Goal: Task Accomplishment & Management: Use online tool/utility

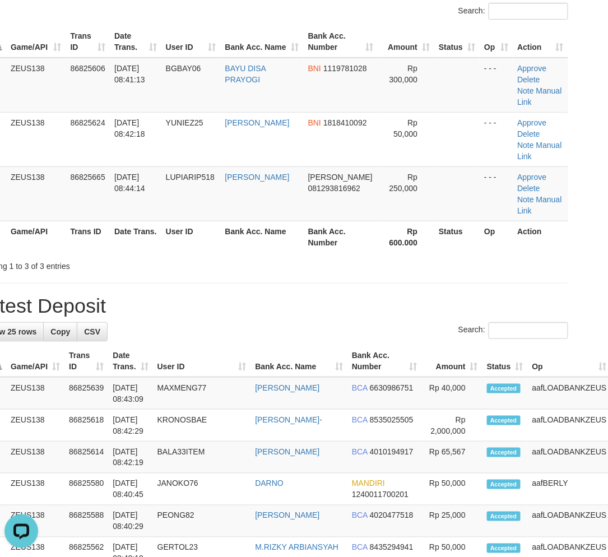
drag, startPoint x: 460, startPoint y: 271, endPoint x: 489, endPoint y: 273, distance: 29.8
click at [483, 295] on h1 "Latest Deposit" at bounding box center [272, 306] width 591 height 22
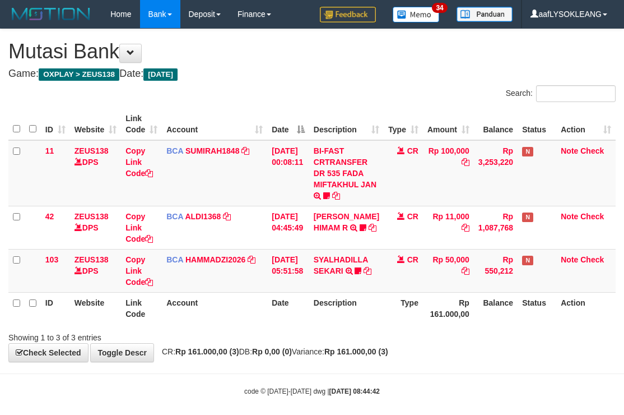
scroll to position [8, 0]
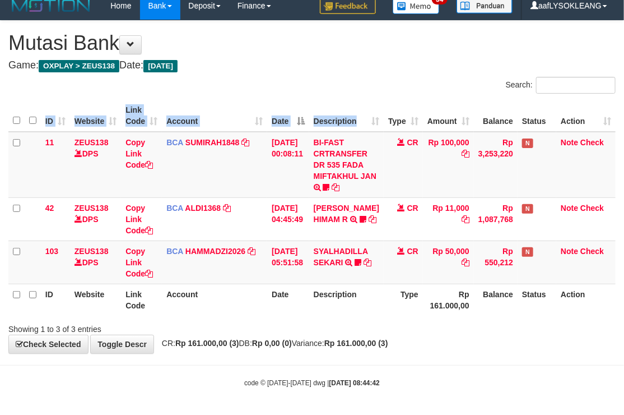
click at [363, 100] on div "ID Website Link Code Account Date Description Type Amount Balance Status Action…" at bounding box center [312, 207] width 624 height 222
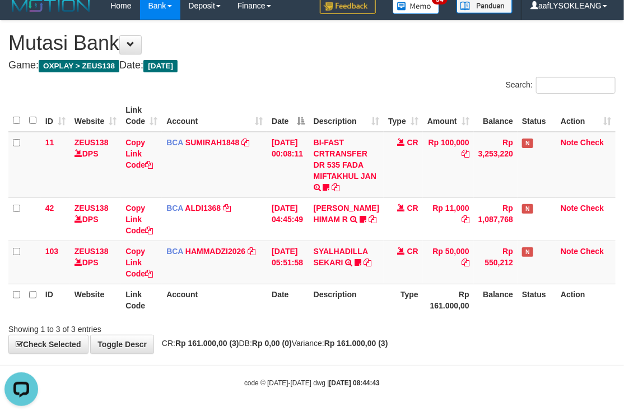
click at [219, 127] on th "Account" at bounding box center [214, 116] width 105 height 32
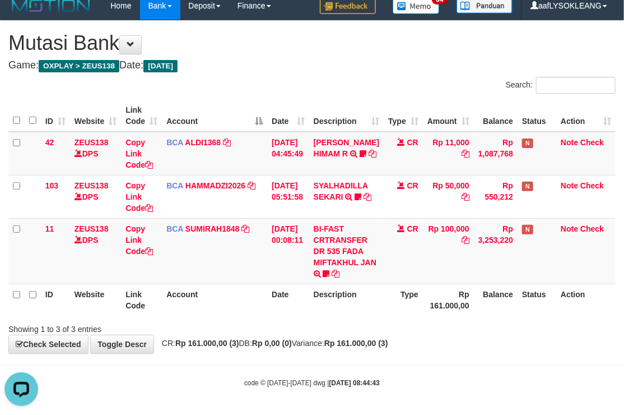
click at [189, 123] on th "Account" at bounding box center [214, 116] width 105 height 32
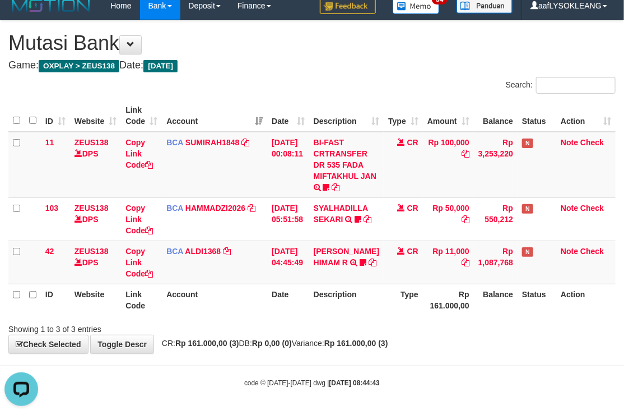
drag, startPoint x: 187, startPoint y: 114, endPoint x: 186, endPoint y: 121, distance: 7.3
click at [186, 121] on th "Account" at bounding box center [214, 116] width 105 height 32
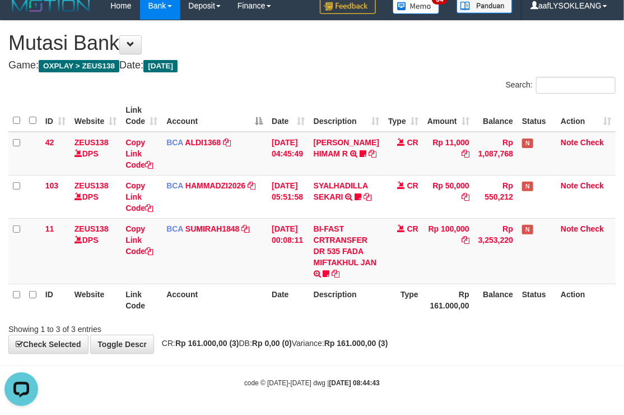
drag, startPoint x: 182, startPoint y: 122, endPoint x: 177, endPoint y: 117, distance: 6.7
click at [180, 120] on th "Account" at bounding box center [214, 116] width 105 height 32
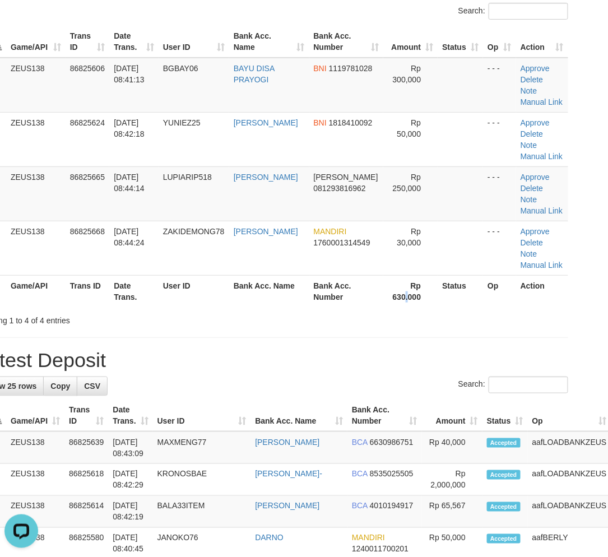
drag, startPoint x: 402, startPoint y: 292, endPoint x: 452, endPoint y: 304, distance: 51.4
click at [418, 299] on th "Rp 630.000" at bounding box center [410, 291] width 54 height 32
click at [447, 293] on th "Status" at bounding box center [460, 291] width 45 height 32
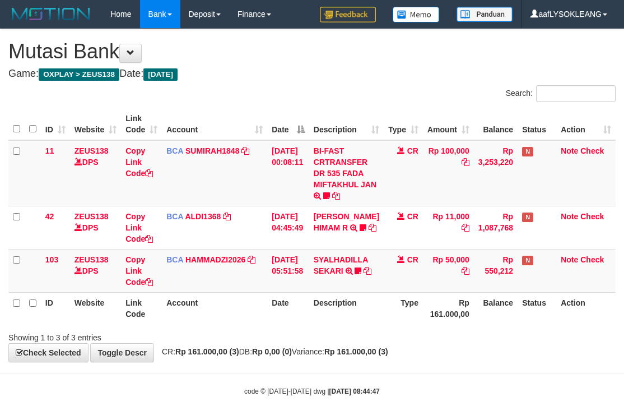
scroll to position [8, 0]
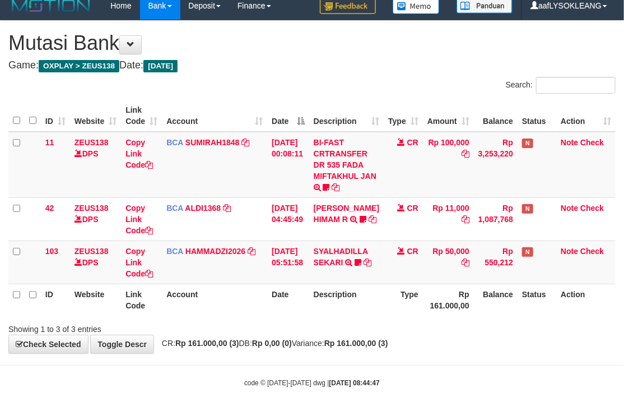
click at [280, 128] on th "Date" at bounding box center [288, 116] width 42 height 32
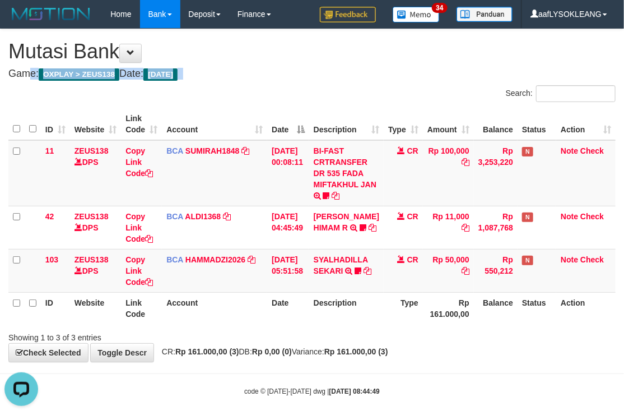
drag, startPoint x: 307, startPoint y: 68, endPoint x: 174, endPoint y: 77, distance: 133.6
click at [268, 72] on div "**********" at bounding box center [312, 195] width 624 height 332
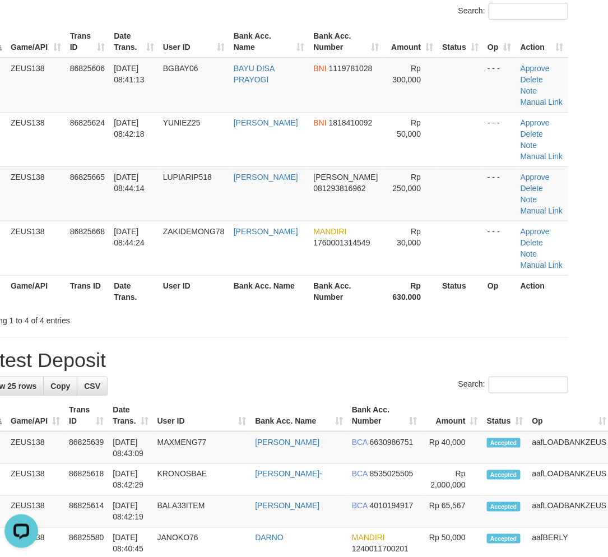
drag, startPoint x: 337, startPoint y: 356, endPoint x: 432, endPoint y: 349, distance: 95.0
click at [343, 355] on h1 "Latest Deposit" at bounding box center [272, 360] width 591 height 22
drag, startPoint x: 359, startPoint y: 282, endPoint x: 354, endPoint y: 277, distance: 7.2
click at [358, 281] on th "Bank Acc. Number" at bounding box center [346, 291] width 74 height 32
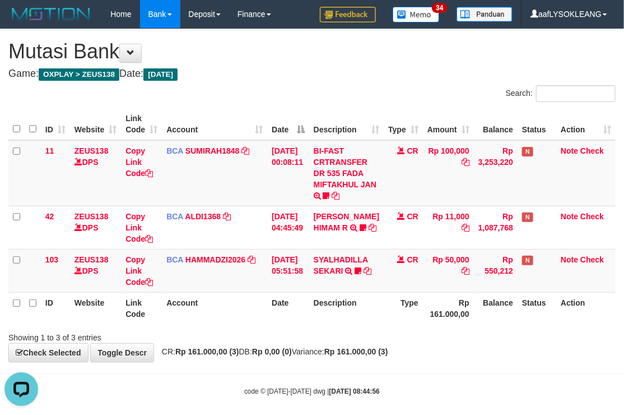
click at [287, 72] on h4 "Game: OXPLAY > ZEUS138 Date: Today" at bounding box center [311, 73] width 607 height 11
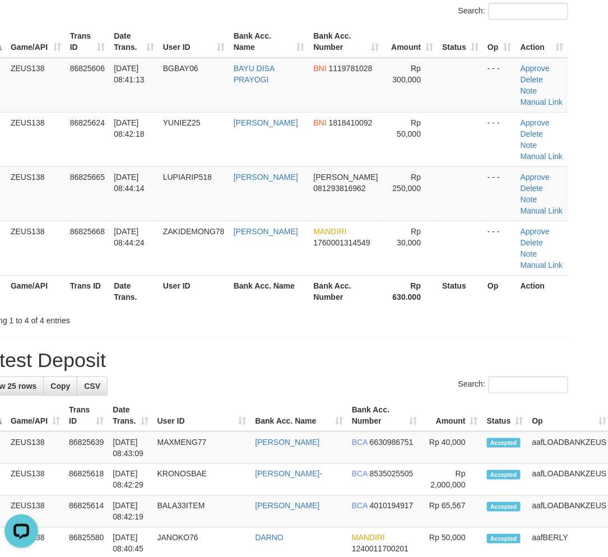
drag, startPoint x: 438, startPoint y: 293, endPoint x: 447, endPoint y: 289, distance: 10.0
click at [440, 293] on th "Status" at bounding box center [460, 291] width 45 height 32
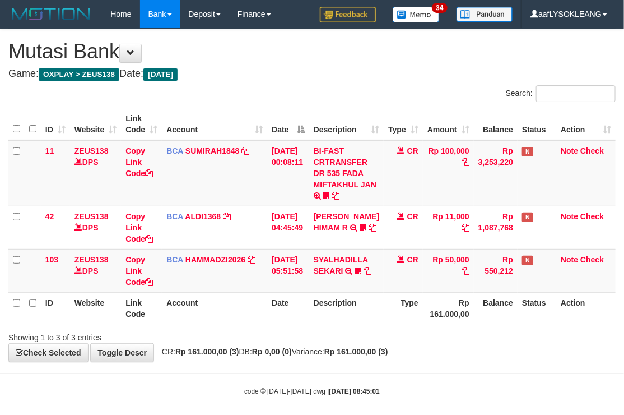
click at [284, 95] on div "Search:" at bounding box center [312, 95] width 624 height 20
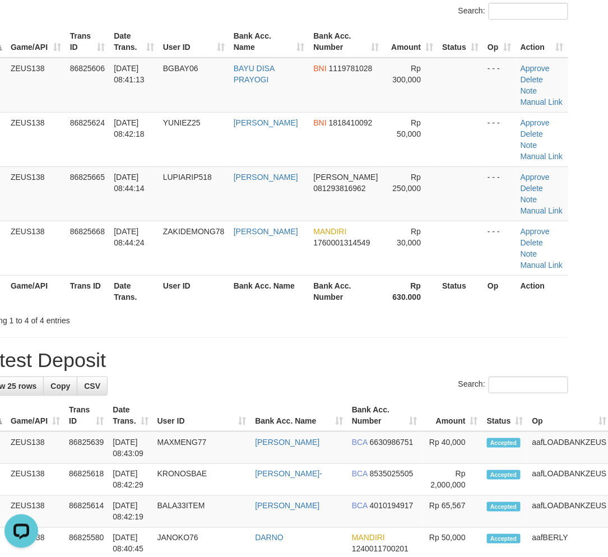
drag, startPoint x: 338, startPoint y: 382, endPoint x: 611, endPoint y: 407, distance: 274.6
click at [359, 383] on div "Search:" at bounding box center [272, 387] width 591 height 20
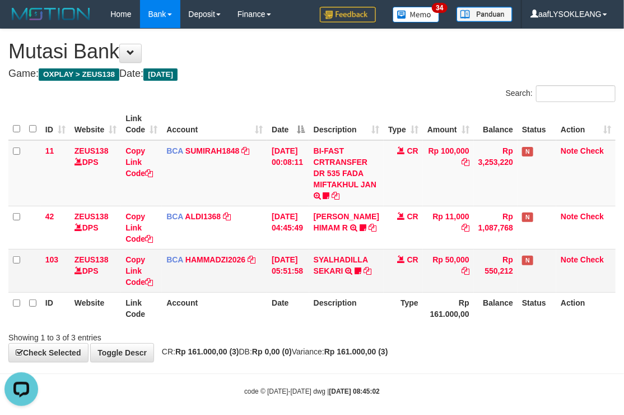
scroll to position [8, 0]
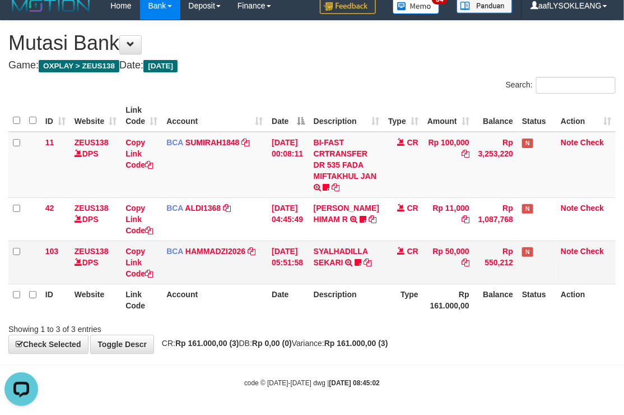
drag, startPoint x: 337, startPoint y: 281, endPoint x: 265, endPoint y: 277, distance: 72.4
click at [324, 281] on td "SYALHADILLA SEKARI TRSF E-BANKING CR 08/31 ZAP41 SYALHADILLA SEKARI youreyes" at bounding box center [346, 261] width 75 height 43
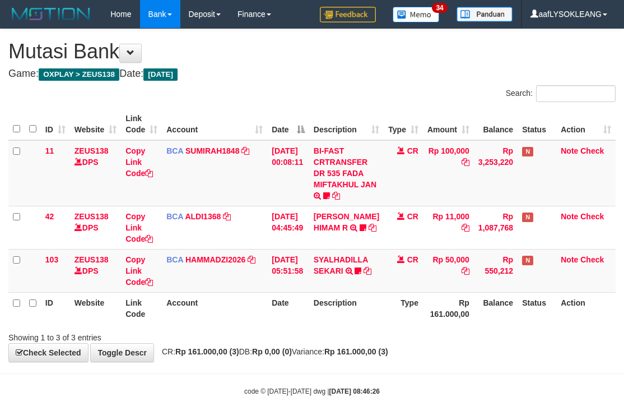
scroll to position [8, 0]
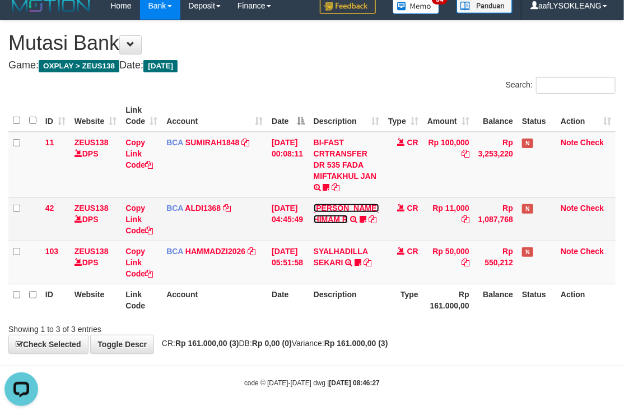
click at [348, 203] on link "ALVA HIMAM R" at bounding box center [347, 213] width 66 height 20
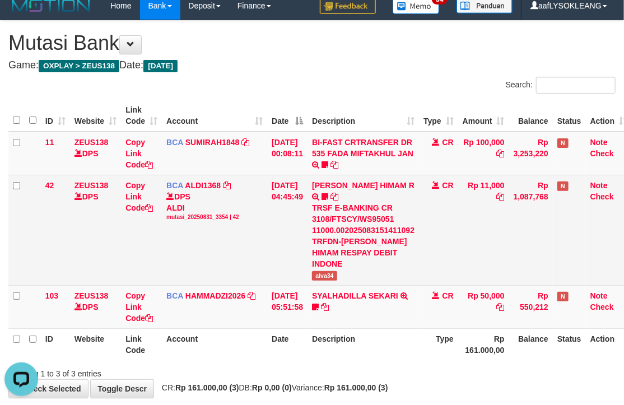
drag, startPoint x: 428, startPoint y: 253, endPoint x: 451, endPoint y: 248, distance: 23.4
click at [424, 249] on tr "42 ZEUS138 DPS Copy Link Code BCA ALDI1368 DPS ALDI mutasi_20250831_3354 | 42 m…" at bounding box center [319, 230] width 623 height 110
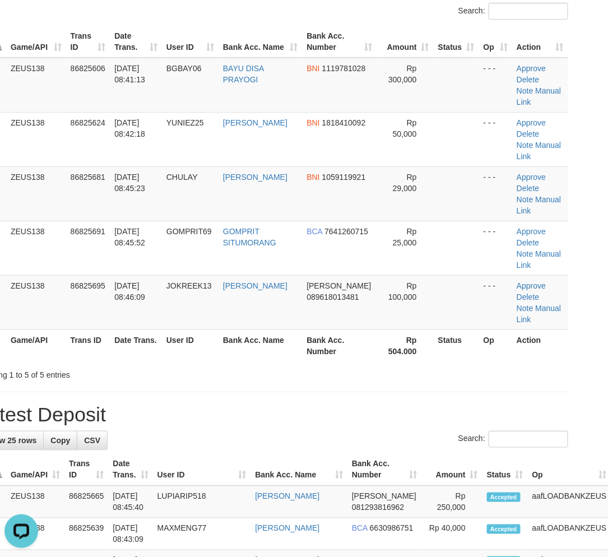
drag, startPoint x: 393, startPoint y: 312, endPoint x: 547, endPoint y: 332, distance: 154.8
click at [393, 365] on div "Showing 1 to 5 of 5 entries" at bounding box center [273, 373] width 608 height 16
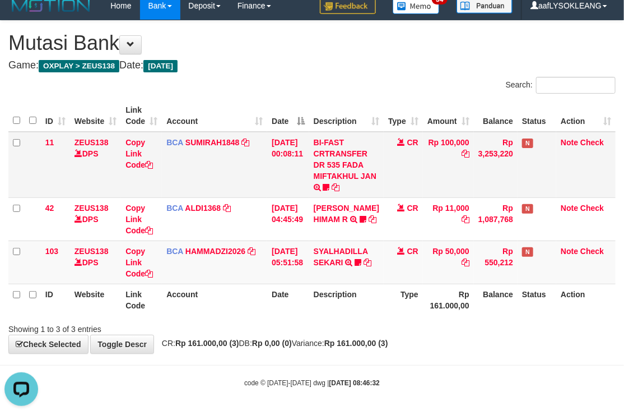
click at [253, 157] on td "BCA SUMIRAH1848 DPS SUMIRAH mutasi_20250831_4156 | 11 mutasi_20250831_4156 | 11" at bounding box center [214, 165] width 105 height 66
click at [258, 152] on td "BCA SUMIRAH1848 DPS SUMIRAH mutasi_20250831_4156 | 11 mutasi_20250831_4156 | 11" at bounding box center [214, 165] width 105 height 66
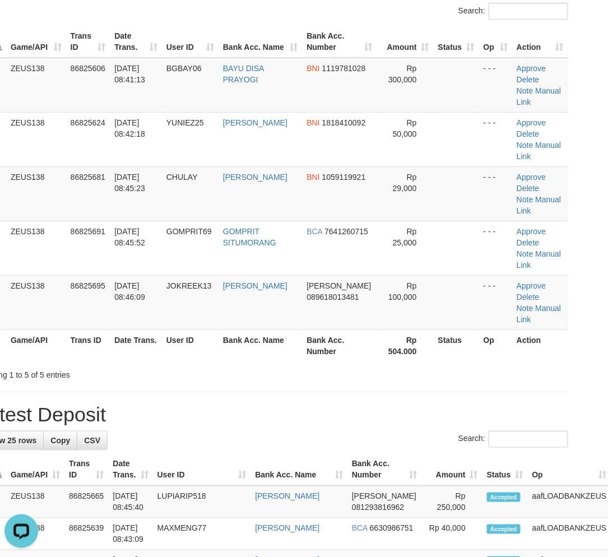
drag, startPoint x: 458, startPoint y: 287, endPoint x: 516, endPoint y: 288, distance: 57.2
click at [484, 330] on tr "ID Game/API Trans ID Date Trans. User ID Bank Acc. Name Bank Acc. Number Rp 504…" at bounding box center [272, 346] width 591 height 32
drag, startPoint x: 482, startPoint y: 349, endPoint x: 615, endPoint y: 358, distance: 133.1
click at [513, 403] on h1 "Latest Deposit" at bounding box center [272, 414] width 591 height 22
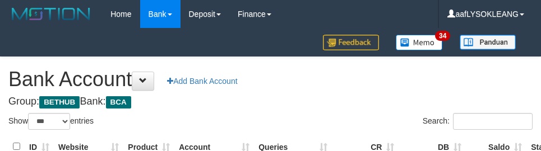
select select "***"
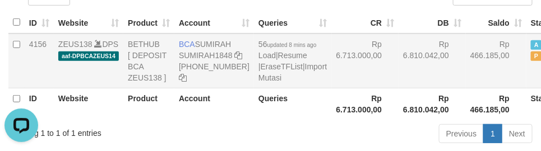
click at [340, 89] on td "Rp 6.713.000,00" at bounding box center [365, 61] width 67 height 55
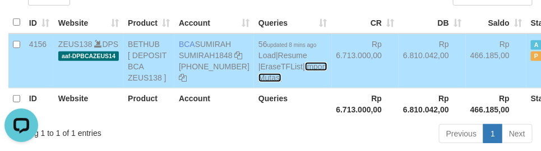
click at [258, 82] on link "Import Mutasi" at bounding box center [292, 72] width 68 height 20
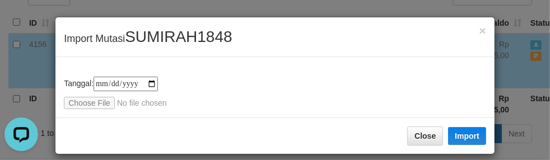
drag, startPoint x: 100, startPoint y: 92, endPoint x: 96, endPoint y: 97, distance: 6.0
click at [99, 92] on div "**********" at bounding box center [275, 93] width 423 height 33
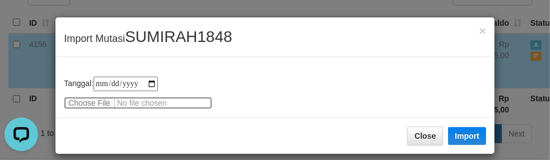
click at [96, 97] on input "file" at bounding box center [138, 103] width 149 height 12
type input "**********"
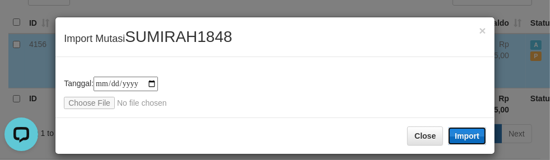
click at [467, 127] on button "Import" at bounding box center [467, 136] width 38 height 18
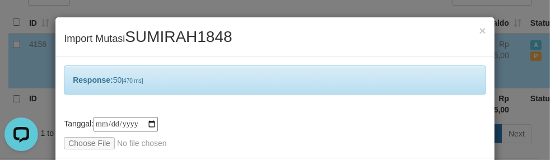
scroll to position [49, 0]
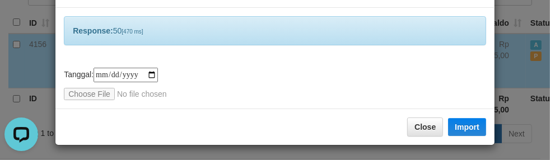
click at [238, 82] on div "**********" at bounding box center [275, 84] width 423 height 33
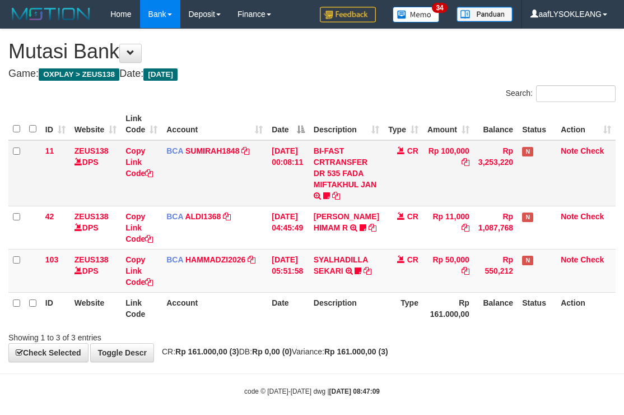
scroll to position [8, 0]
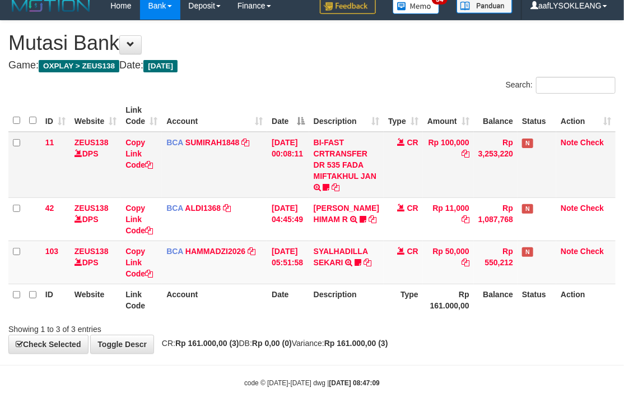
click at [252, 152] on td "BCA SUMIRAH1848 DPS SUMIRAH mutasi_20250831_4156 | 11 mutasi_20250831_4156 | 11" at bounding box center [214, 165] width 105 height 66
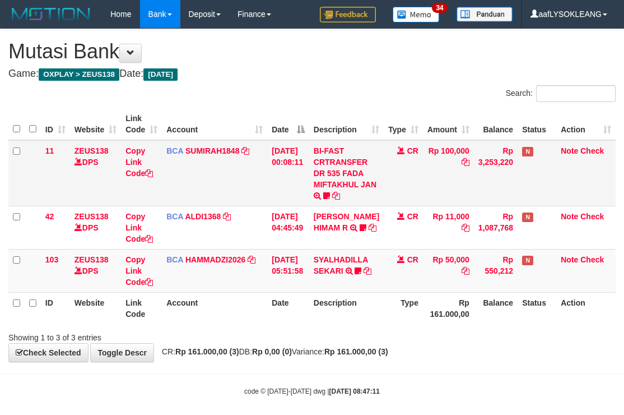
scroll to position [8, 0]
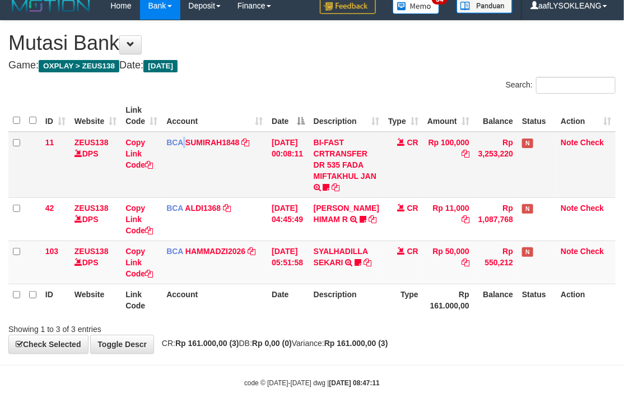
drag, startPoint x: 183, startPoint y: 189, endPoint x: 178, endPoint y: 191, distance: 6.0
click at [182, 191] on td "BCA SUMIRAH1848 DPS SUMIRAH mutasi_20250831_4156 | 11 mutasi_20250831_4156 | 11" at bounding box center [214, 165] width 105 height 66
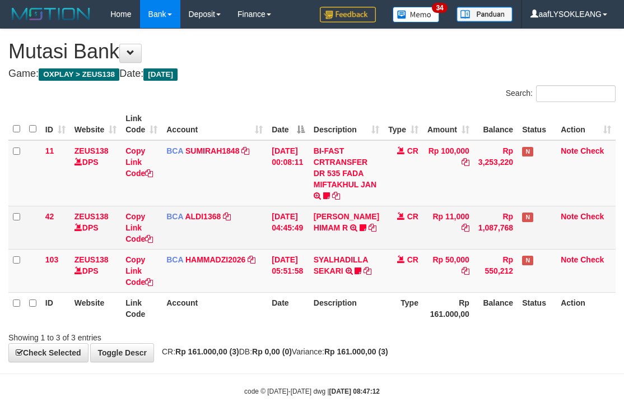
click at [355, 230] on td "ALVA HIMAM R TRSF E-BANKING CR 3108/FTSCY/WS95051 11000.002025083151411092 TRFD…" at bounding box center [346, 227] width 75 height 43
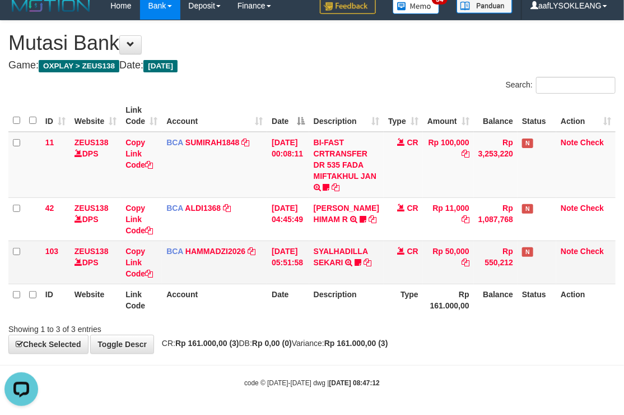
drag, startPoint x: 536, startPoint y: 261, endPoint x: 519, endPoint y: 253, distance: 19.3
click at [527, 255] on td "N" at bounding box center [537, 261] width 39 height 43
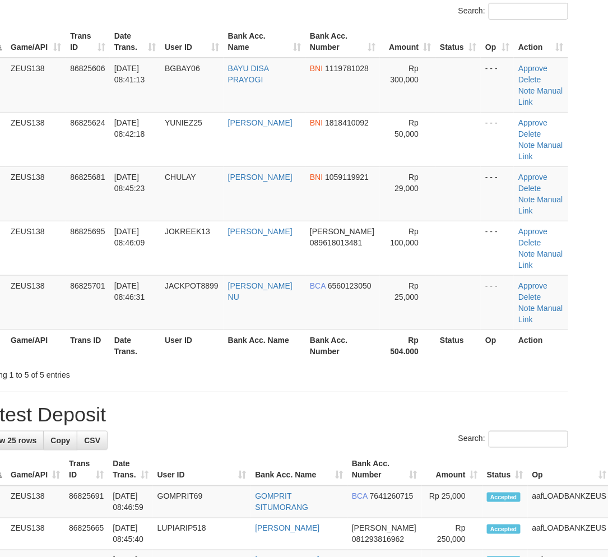
drag, startPoint x: 585, startPoint y: 337, endPoint x: 617, endPoint y: 333, distance: 32.2
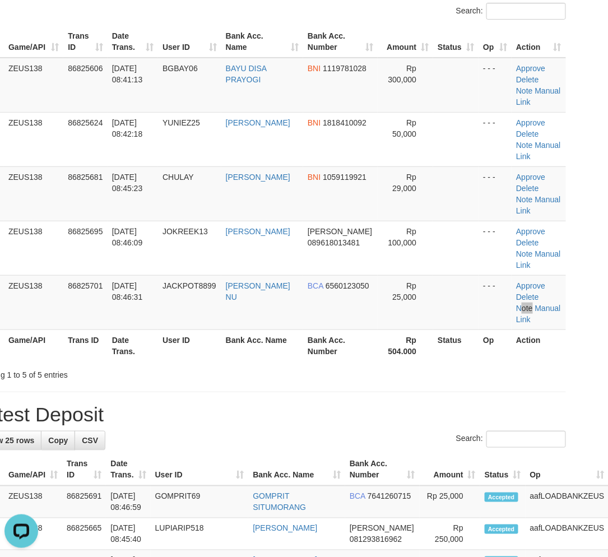
scroll to position [20, 34]
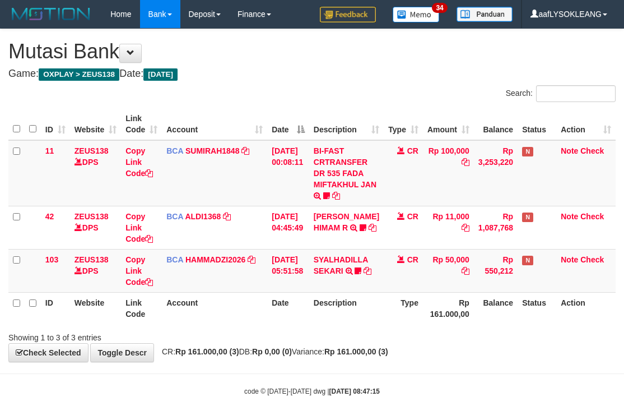
scroll to position [8, 0]
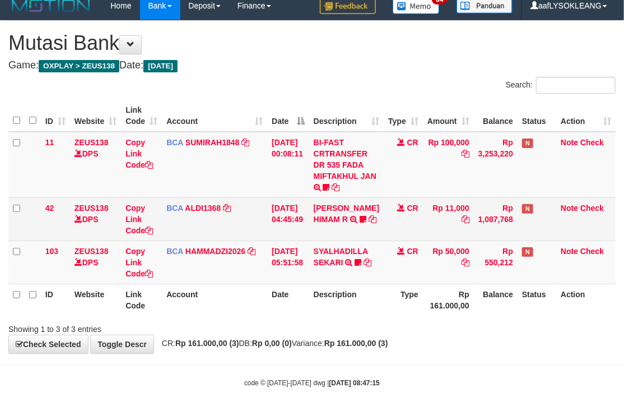
click at [418, 233] on td "CR" at bounding box center [403, 218] width 39 height 43
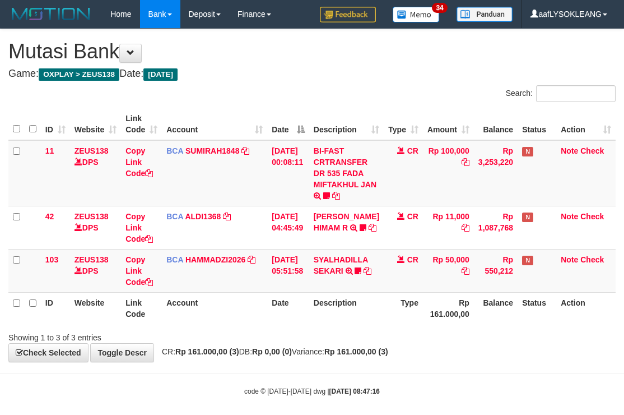
scroll to position [8, 0]
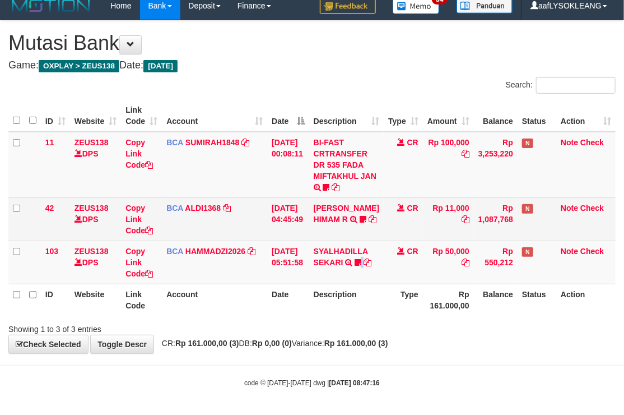
drag, startPoint x: 389, startPoint y: 259, endPoint x: 91, endPoint y: 228, distance: 300.3
click at [363, 259] on tr "103 ZEUS138 DPS Copy Link Code BCA HAMMADZI2026 DPS MUHAMMAD ZIDAN KURNIAWAN mu…" at bounding box center [311, 261] width 607 height 43
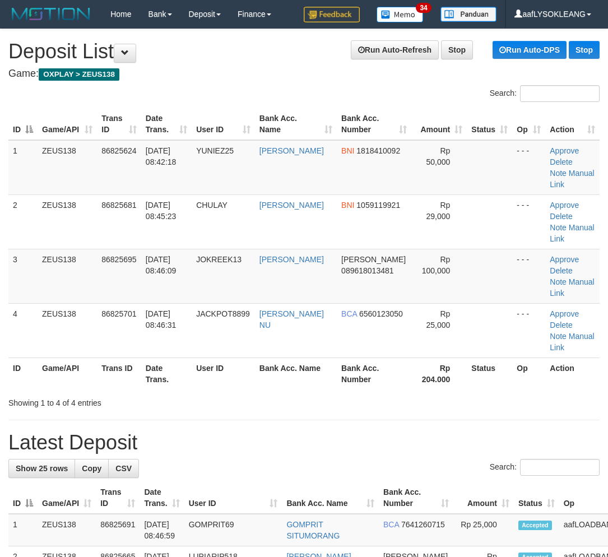
scroll to position [20, 34]
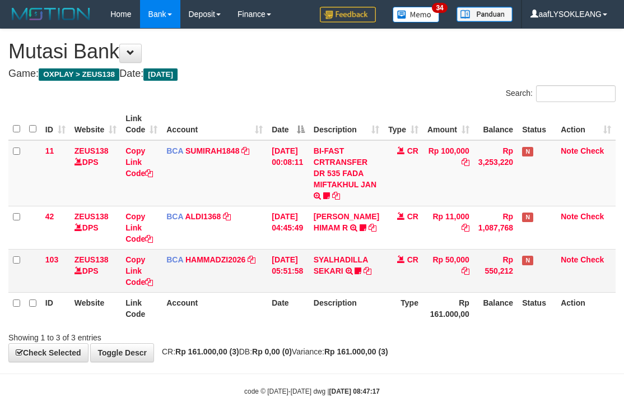
scroll to position [8, 0]
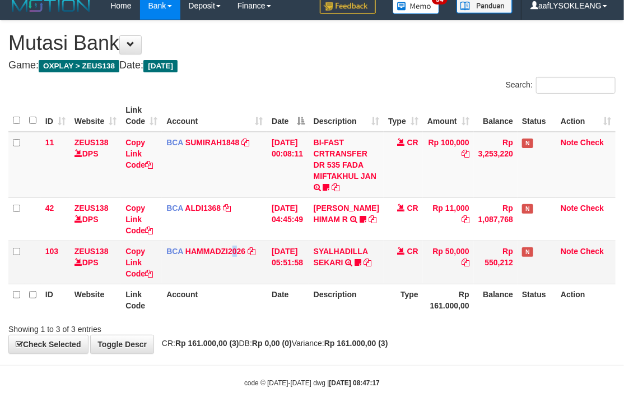
click at [238, 258] on td "BCA HAMMADZI2026 DPS [PERSON_NAME] mutasi_20250831_4694 | 103 mutasi_20250831_4…" at bounding box center [214, 261] width 105 height 43
drag, startPoint x: 282, startPoint y: 181, endPoint x: 271, endPoint y: 182, distance: 11.8
click at [273, 182] on td "[DATE] 00:08:11" at bounding box center [288, 165] width 42 height 66
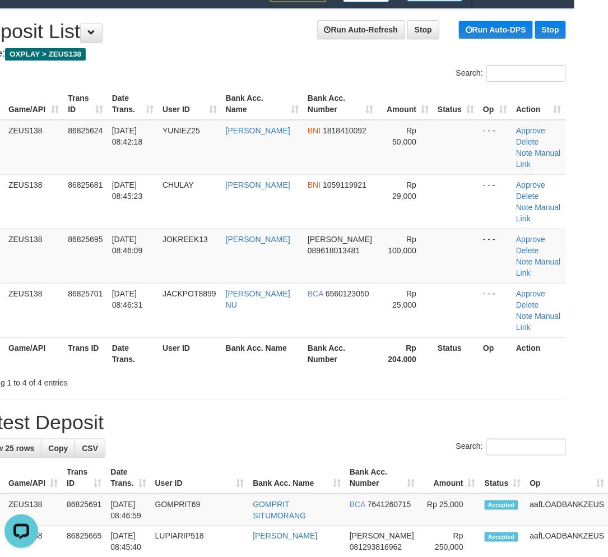
drag, startPoint x: 499, startPoint y: 310, endPoint x: 527, endPoint y: 319, distance: 29.4
click at [518, 337] on tr "ID Game/API Trans ID Date Trans. User ID Bank Acc. Name Bank Acc. Number Rp 204…" at bounding box center [270, 353] width 591 height 32
drag, startPoint x: 542, startPoint y: 363, endPoint x: 537, endPoint y: 365, distance: 5.9
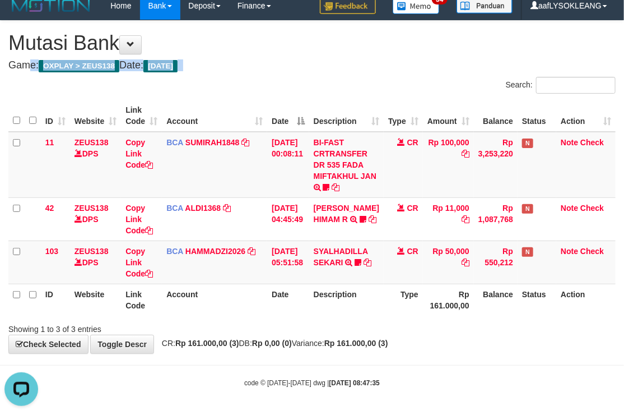
drag, startPoint x: 316, startPoint y: 50, endPoint x: 173, endPoint y: 113, distance: 156.4
click at [318, 73] on div "**********" at bounding box center [312, 187] width 624 height 332
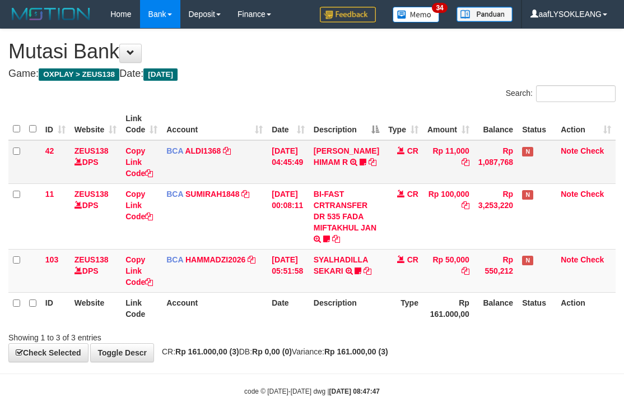
scroll to position [8, 0]
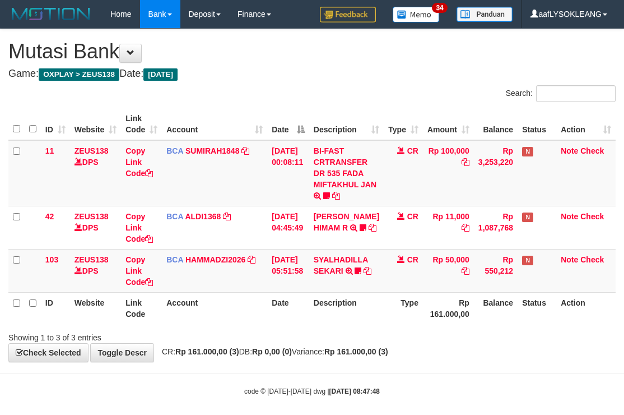
scroll to position [8, 0]
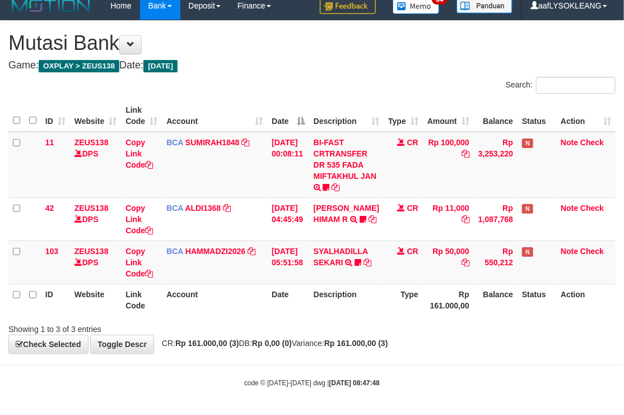
drag, startPoint x: 0, startPoint y: 0, endPoint x: 377, endPoint y: 97, distance: 389.4
click at [376, 100] on th "Description" at bounding box center [346, 116] width 75 height 32
drag, startPoint x: 312, startPoint y: 174, endPoint x: 304, endPoint y: 180, distance: 10.4
click at [309, 180] on tbody "11 ZEUS138 DPS Copy Link Code BCA SUMIRAH1848 DPS SUMIRAH mutasi_20250831_4156 …" at bounding box center [311, 208] width 607 height 152
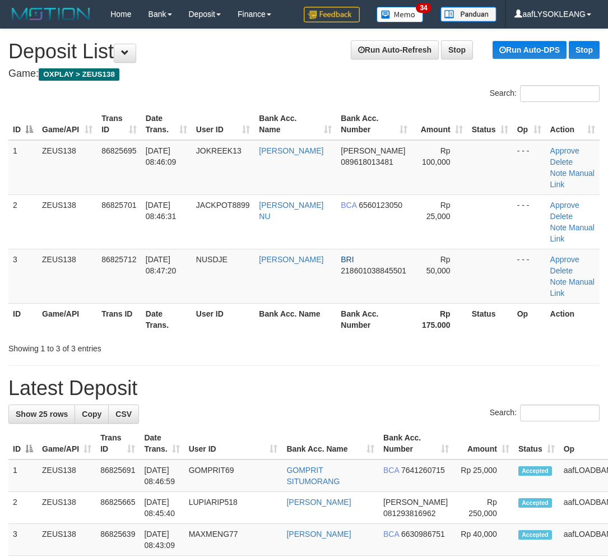
scroll to position [20, 34]
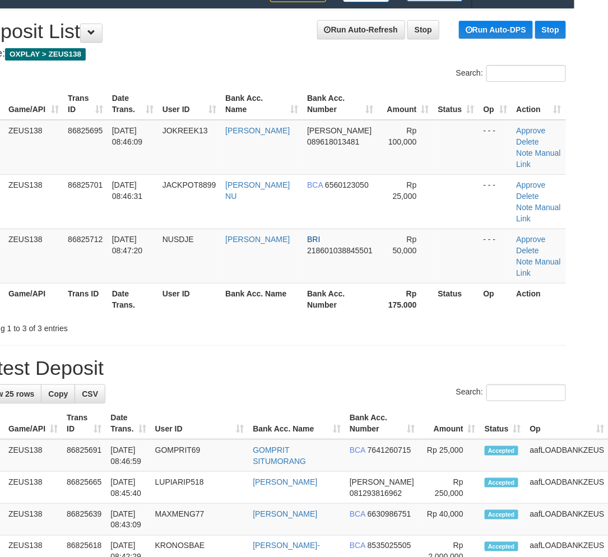
drag, startPoint x: 520, startPoint y: 350, endPoint x: 491, endPoint y: 336, distance: 31.6
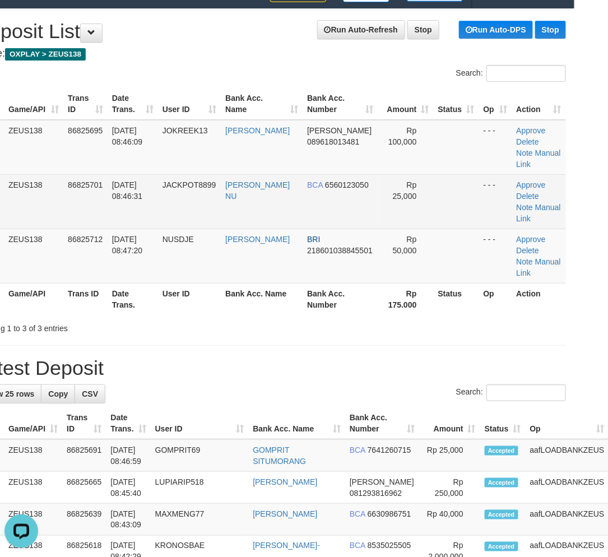
drag, startPoint x: 277, startPoint y: 225, endPoint x: 269, endPoint y: 220, distance: 9.0
click at [269, 220] on td "LORENSIUS DENNY NU" at bounding box center [262, 201] width 82 height 54
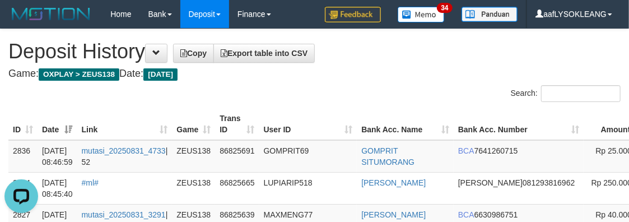
scroll to position [0, 63]
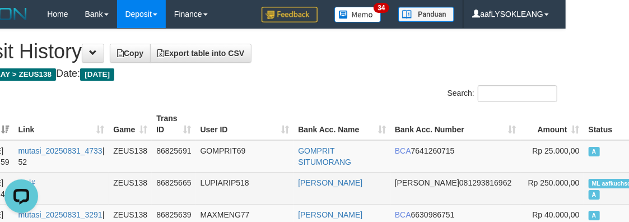
click at [589, 179] on span "ML aafkuchsophana" at bounding box center [620, 184] width 63 height 10
copy td "ML aafkuchsophana A"
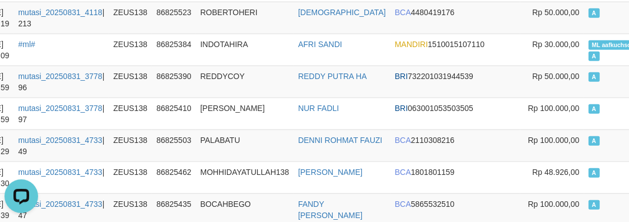
scroll to position [520, 63]
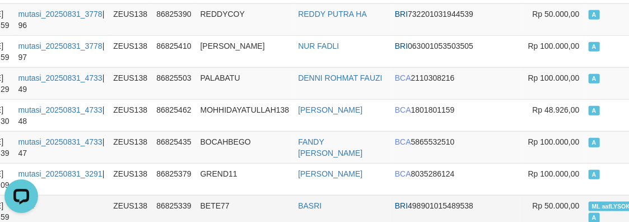
click at [589, 204] on span "ML aafLYSOKLEANG" at bounding box center [622, 207] width 66 height 10
copy td "ML aafLYSOKLEANG A"
click at [589, 204] on span "ML aafLYSOKLEANG" at bounding box center [622, 207] width 66 height 10
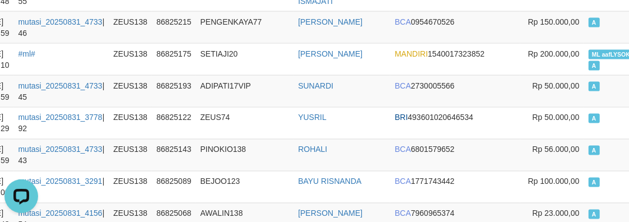
scroll to position [936, 63]
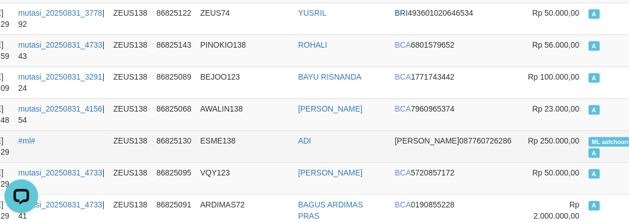
click at [585, 150] on td "ML aafchournsokny A" at bounding box center [622, 147] width 75 height 32
copy td "ML aafchournsokny A"
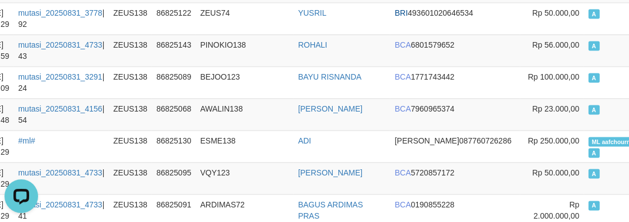
scroll to position [1060, 63]
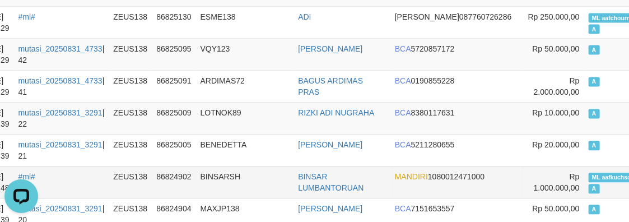
click at [589, 175] on span "ML aafkuchsophana" at bounding box center [620, 178] width 63 height 10
click at [589, 177] on span "ML aafkuchsophana" at bounding box center [620, 178] width 63 height 10
click at [589, 179] on span "ML aafkuchsophana" at bounding box center [620, 178] width 63 height 10
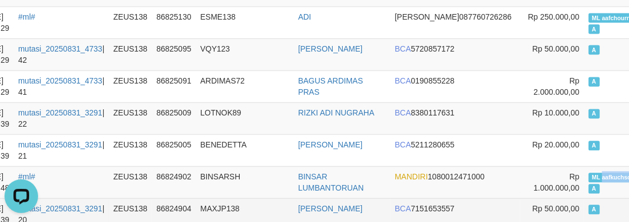
scroll to position [1143, 63]
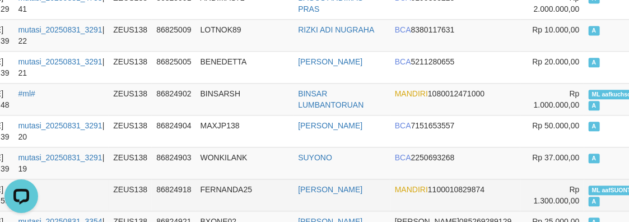
click at [589, 187] on span "ML aafSUONTHOL" at bounding box center [618, 190] width 59 height 10
copy td "ML aafSUONTHOL A"
click at [589, 189] on span "ML aafSUONTHOL" at bounding box center [618, 190] width 59 height 10
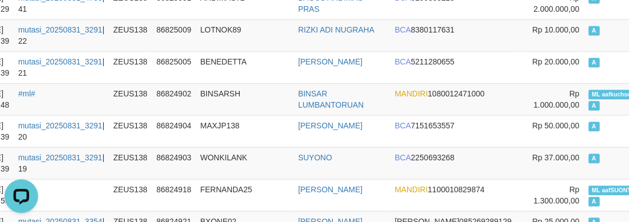
scroll to position [1268, 63]
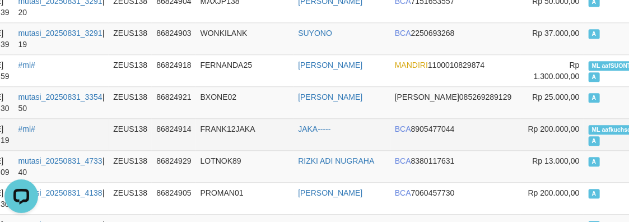
click at [589, 132] on span "ML aafkuchsophana" at bounding box center [620, 130] width 63 height 10
click at [589, 133] on span "ML aafkuchsophana" at bounding box center [620, 130] width 63 height 10
copy td "ML aafkuchsophana A"
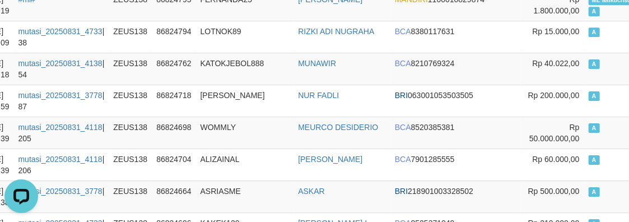
scroll to position [1745, 63]
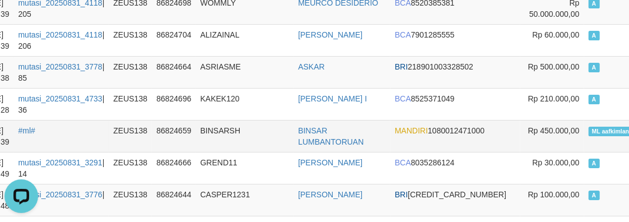
click at [589, 127] on span "ML aafkimlang" at bounding box center [613, 132] width 48 height 10
copy td "ML aafkimlang A"
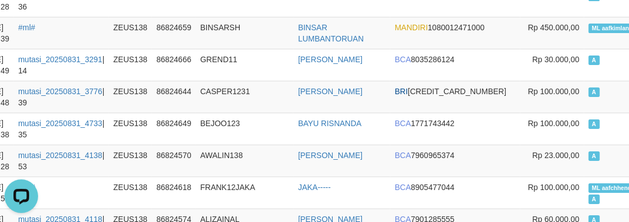
scroll to position [1952, 63]
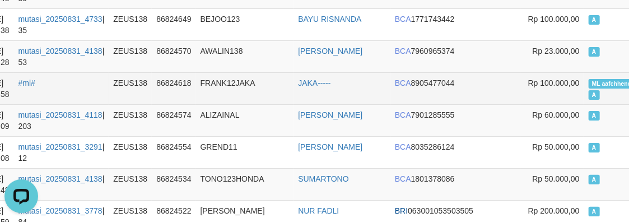
click at [589, 84] on span "ML aafchhenchhouy" at bounding box center [621, 84] width 64 height 10
click at [589, 83] on span "ML aafchhenchhouy" at bounding box center [621, 84] width 64 height 10
click at [589, 82] on span "ML aafchhenchhouy" at bounding box center [621, 84] width 64 height 10
copy td "ML aafchhenchhouy A"
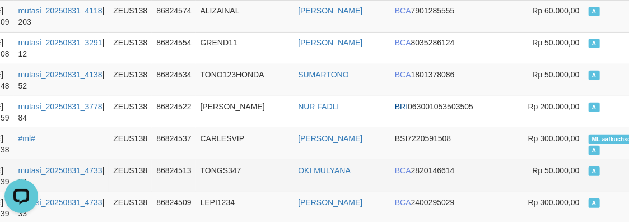
scroll to position [2119, 63]
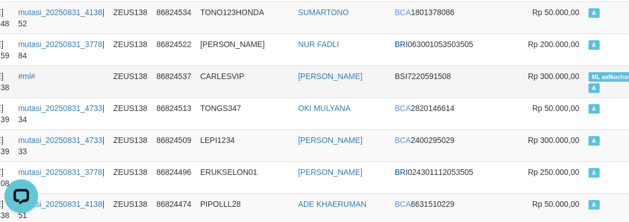
click at [589, 77] on span "ML aafkuchsophana" at bounding box center [620, 77] width 63 height 10
copy td "ML aafkuchsophana A"
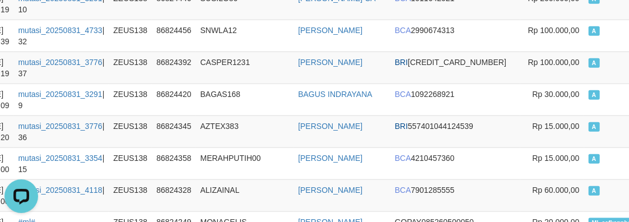
scroll to position [2492, 63]
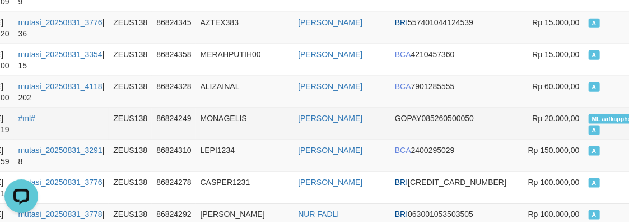
click at [589, 119] on span "ML aafkappheaktra" at bounding box center [619, 119] width 61 height 10
click at [589, 122] on span "ML aafkappheaktra" at bounding box center [619, 119] width 61 height 10
click at [589, 119] on span "ML aafkappheaktra" at bounding box center [619, 119] width 61 height 10
click at [589, 120] on span "ML aafkappheaktra" at bounding box center [619, 119] width 61 height 10
click at [589, 121] on span "ML aafkappheaktra" at bounding box center [619, 119] width 61 height 10
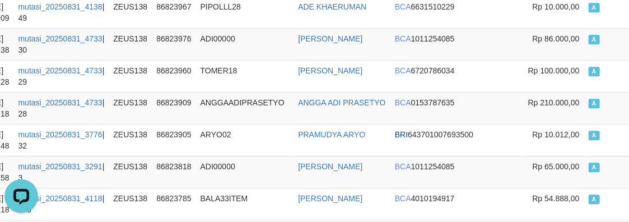
scroll to position [3240, 63]
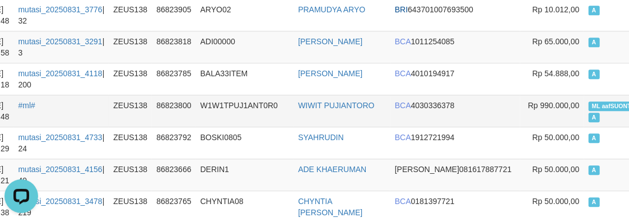
click at [589, 105] on span "ML aafSUONTHOL" at bounding box center [618, 106] width 59 height 10
click at [589, 104] on span "ML aafSUONTHOL" at bounding box center [618, 106] width 59 height 10
copy td "ML aafSUONTHOL A"
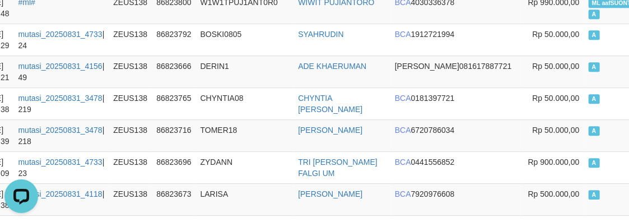
scroll to position [3467, 63]
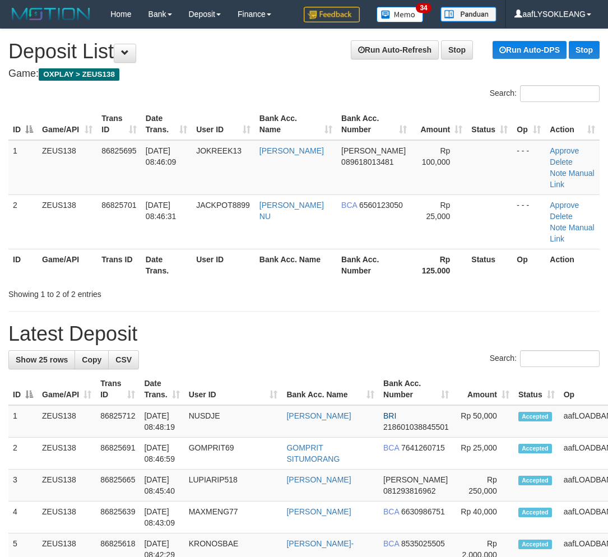
scroll to position [20, 34]
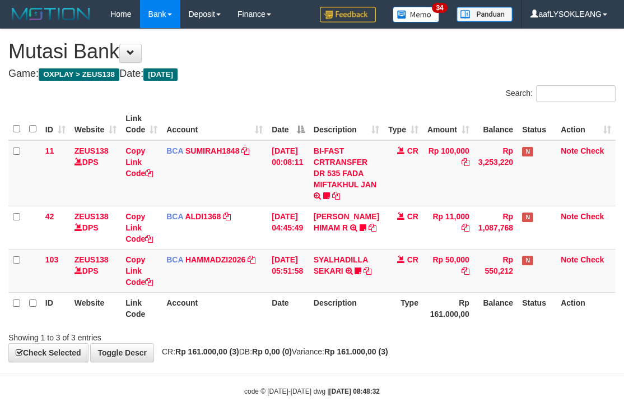
scroll to position [8, 0]
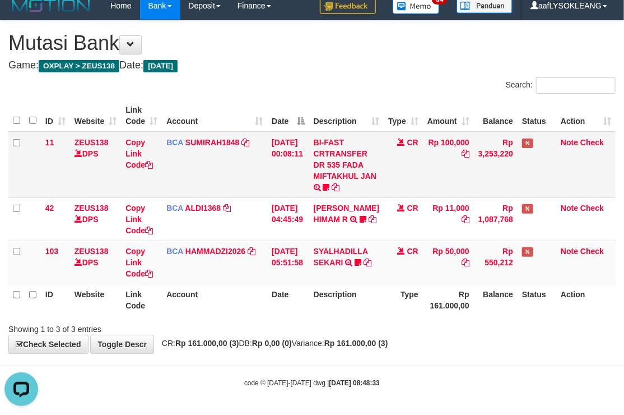
click at [224, 181] on td "BCA SUMIRAH1848 DPS SUMIRAH mutasi_20250831_4156 | 11 mutasi_20250831_4156 | 11" at bounding box center [214, 165] width 105 height 66
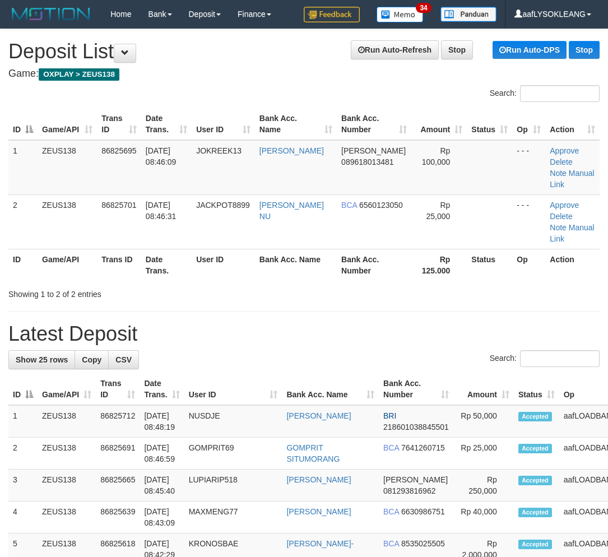
scroll to position [20, 34]
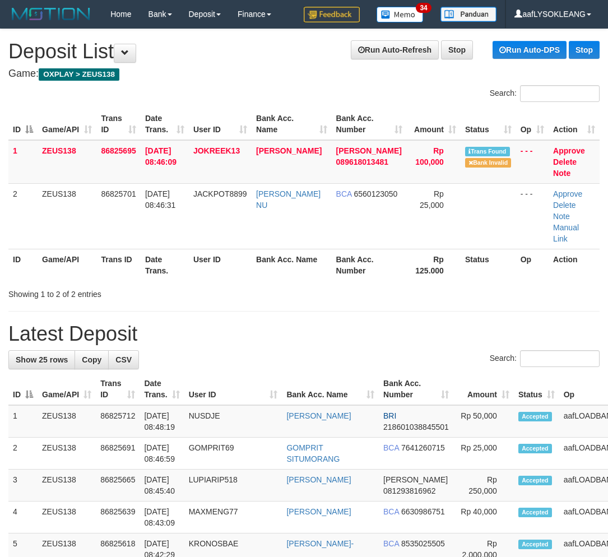
scroll to position [20, 34]
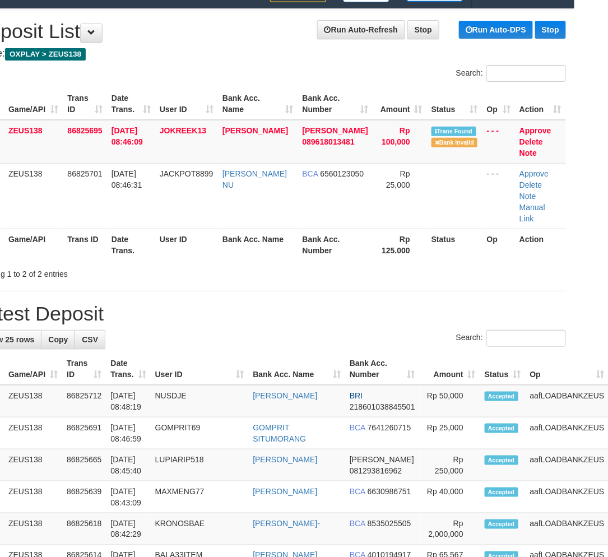
drag, startPoint x: 396, startPoint y: 333, endPoint x: 424, endPoint y: 337, distance: 28.3
click at [406, 336] on div "Search:" at bounding box center [270, 340] width 591 height 20
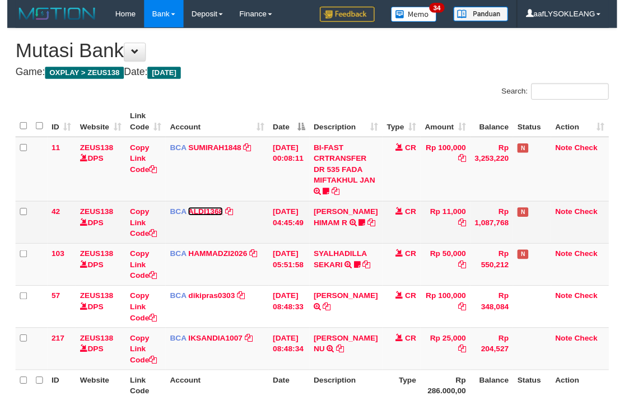
scroll to position [8, 0]
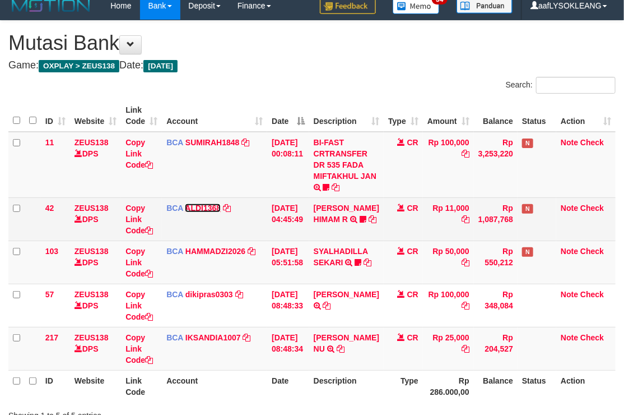
click at [215, 203] on link "ALDI1368" at bounding box center [203, 207] width 36 height 9
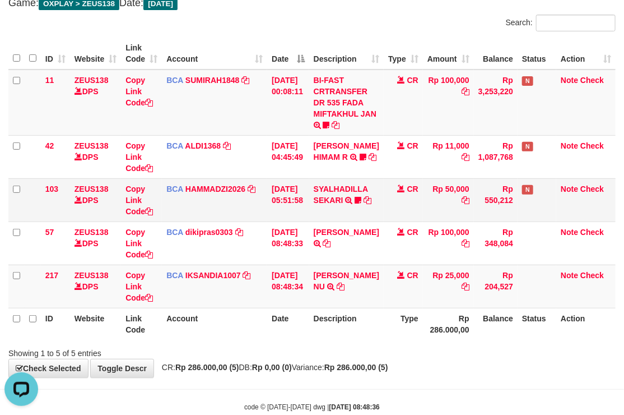
scroll to position [95, 0]
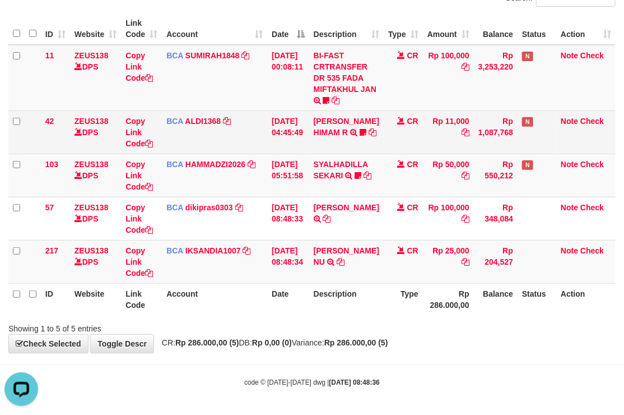
drag, startPoint x: 266, startPoint y: 160, endPoint x: 233, endPoint y: 144, distance: 36.3
click at [266, 160] on td "BCA HAMMADZI2026 DPS MUHAMMAD ZIDAN KURNIAWAN mutasi_20250831_4694 | 103 mutasi…" at bounding box center [214, 175] width 105 height 43
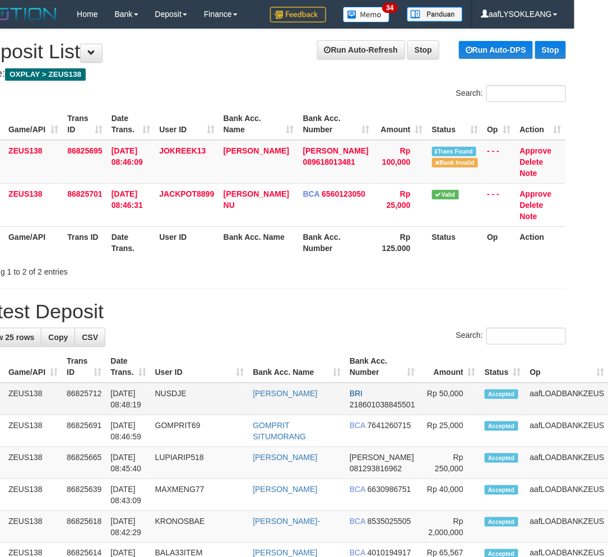
scroll to position [0, 34]
click at [395, 330] on div "Search:" at bounding box center [270, 338] width 591 height 20
drag, startPoint x: 507, startPoint y: 287, endPoint x: 607, endPoint y: 282, distance: 101.0
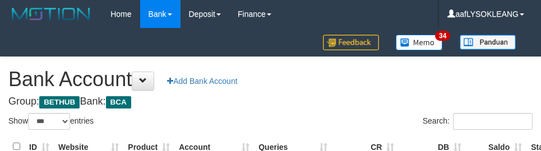
select select "***"
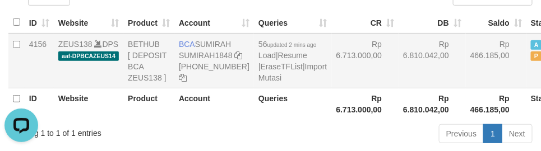
click at [398, 78] on td "Rp 6.810.042,00" at bounding box center [431, 61] width 67 height 55
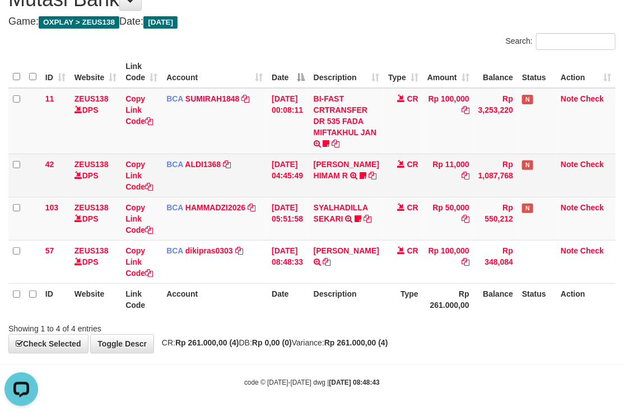
click at [238, 171] on td "BCA ALDI1368 DPS ALDI mutasi_20250831_3354 | 42 mutasi_20250831_3354 | 42" at bounding box center [214, 175] width 105 height 43
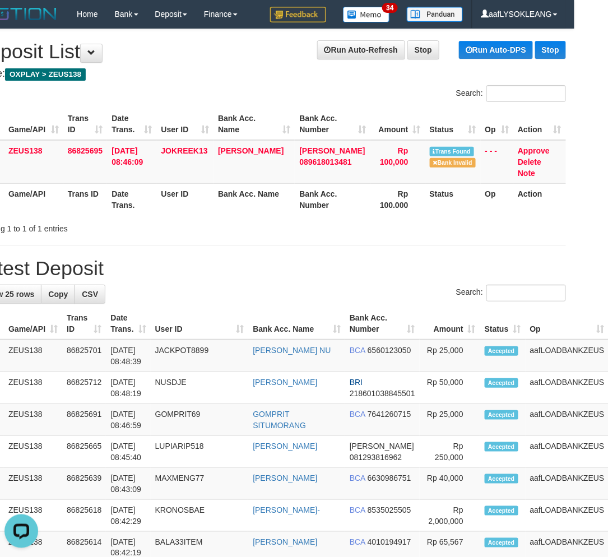
drag, startPoint x: 446, startPoint y: 262, endPoint x: 533, endPoint y: 251, distance: 88.1
click at [458, 260] on h1 "Latest Deposit" at bounding box center [270, 268] width 591 height 22
click at [425, 213] on th "Status" at bounding box center [452, 199] width 55 height 32
click at [374, 219] on div "Showing 1 to 1 of 1 entries" at bounding box center [270, 227] width 608 height 16
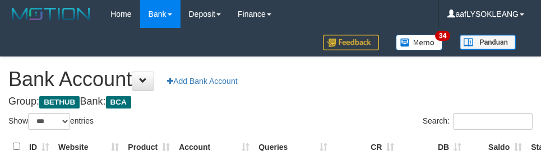
select select "***"
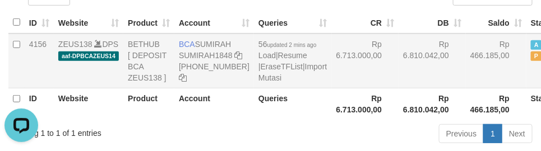
click at [398, 76] on td "Rp 6.810.042,00" at bounding box center [431, 61] width 67 height 55
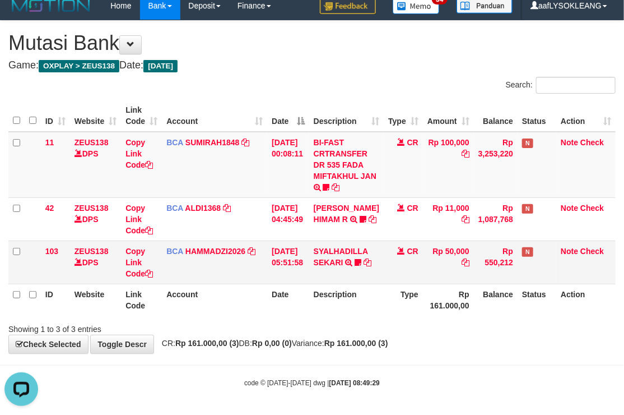
drag, startPoint x: 430, startPoint y: 265, endPoint x: 435, endPoint y: 268, distance: 6.1
click at [435, 269] on td "Rp 50,000" at bounding box center [448, 261] width 51 height 43
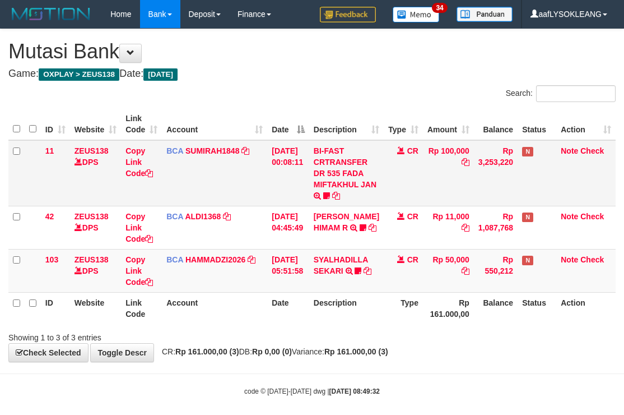
scroll to position [8, 0]
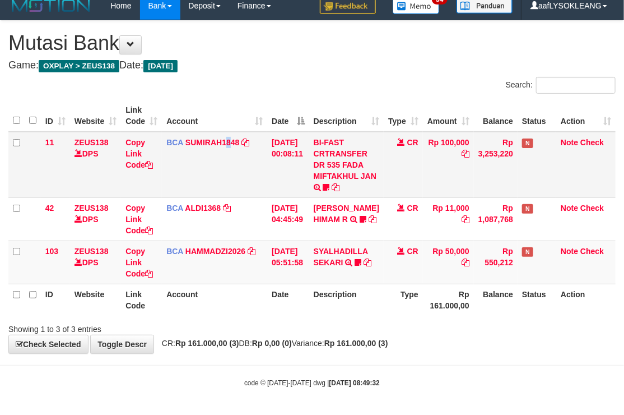
drag, startPoint x: 228, startPoint y: 155, endPoint x: 220, endPoint y: 155, distance: 7.3
click at [229, 155] on td "BCA SUMIRAH1848 DPS SUMIRAH mutasi_20250831_4156 | 11 mutasi_20250831_4156 | 11" at bounding box center [214, 165] width 105 height 66
click at [327, 273] on td "SYALHADILLA SEKARI TRSF E-BANKING CR 08/31 ZAP41 SYALHADILLA SEKARI youreyes" at bounding box center [346, 261] width 75 height 43
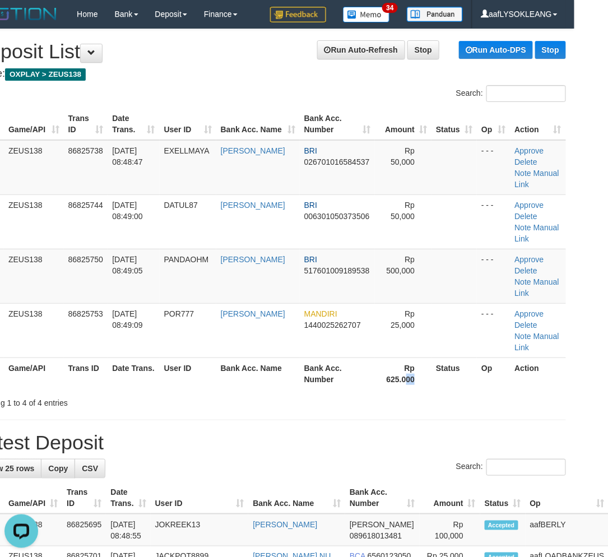
click at [402, 374] on th "Rp 625.000" at bounding box center [403, 374] width 57 height 32
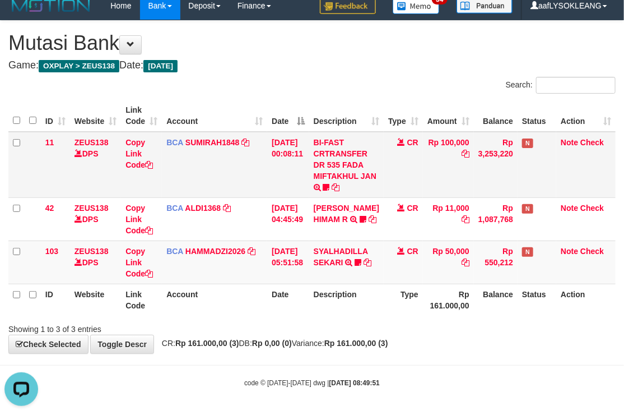
drag, startPoint x: 393, startPoint y: 180, endPoint x: 256, endPoint y: 187, distance: 137.5
click at [365, 182] on tr "11 ZEUS138 DPS Copy Link Code BCA SUMIRAH1848 DPS SUMIRAH mutasi_20250831_4156 …" at bounding box center [311, 165] width 607 height 66
drag, startPoint x: 282, startPoint y: 164, endPoint x: 277, endPoint y: 157, distance: 8.3
click at [278, 160] on td "[DATE] 00:08:11" at bounding box center [288, 165] width 42 height 66
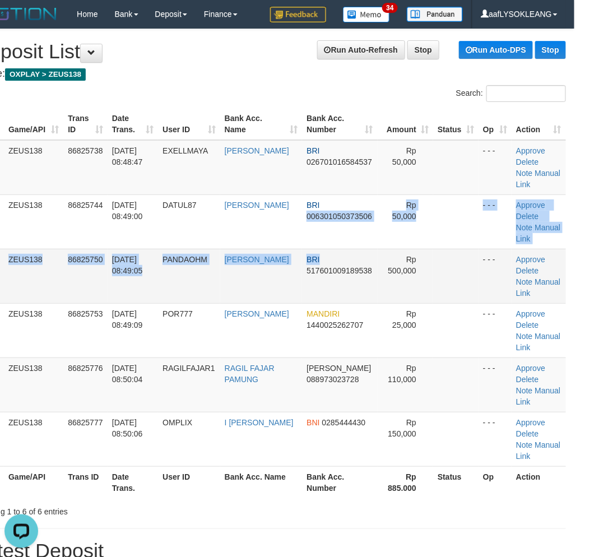
drag, startPoint x: 301, startPoint y: 238, endPoint x: 393, endPoint y: 252, distance: 93.1
click at [302, 234] on tbody "1 ZEUS138 86825738 31/08/2025 08:48:47 EXELLMAYA AGOSTINHO PERE BRI 02670101658…" at bounding box center [270, 303] width 591 height 327
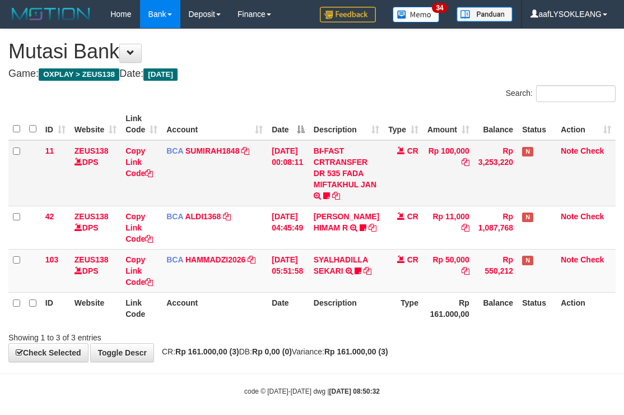
scroll to position [8, 0]
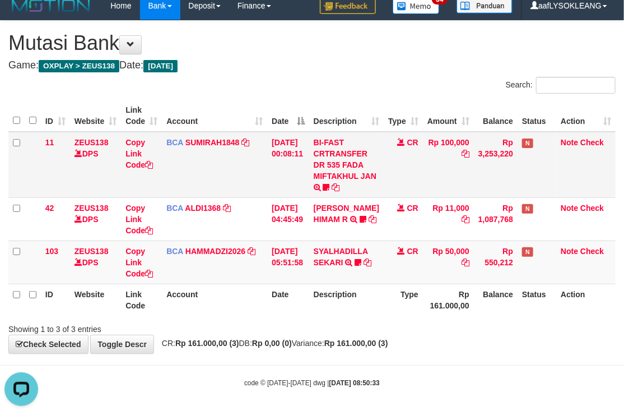
drag, startPoint x: 249, startPoint y: 179, endPoint x: 221, endPoint y: 176, distance: 28.2
click at [222, 175] on tr "11 ZEUS138 DPS Copy Link Code BCA SUMIRAH1848 DPS SUMIRAH mutasi_20250831_4156 …" at bounding box center [311, 165] width 607 height 66
drag, startPoint x: 433, startPoint y: 318, endPoint x: 426, endPoint y: 318, distance: 7.3
click at [432, 319] on div "Showing 1 to 3 of 3 entries" at bounding box center [312, 327] width 624 height 16
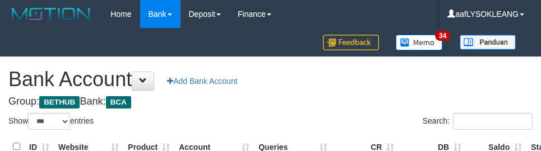
select select "***"
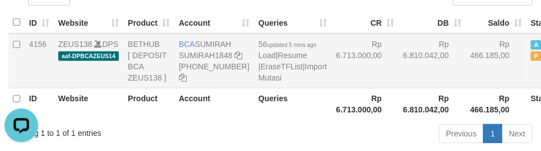
click at [398, 89] on td "Rp 6.810.042,00" at bounding box center [431, 61] width 67 height 55
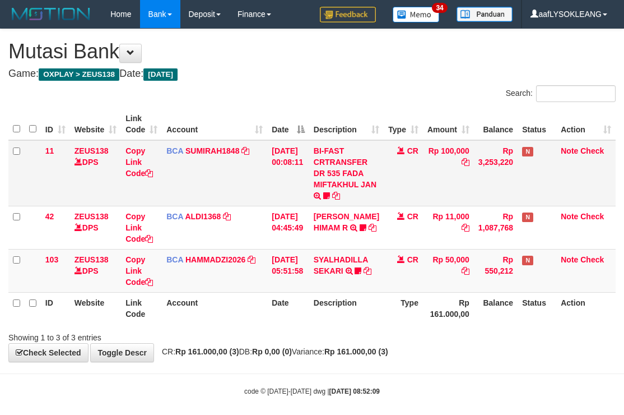
scroll to position [8, 0]
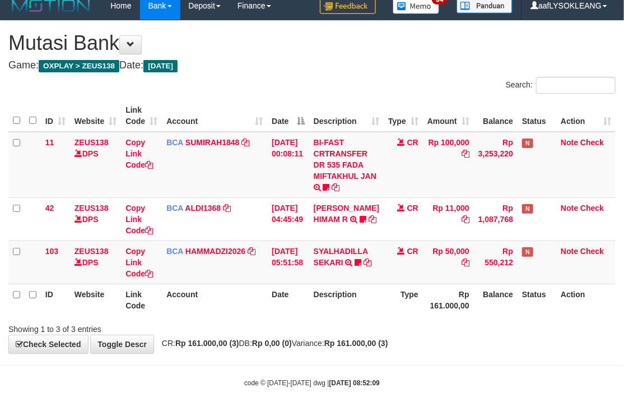
click at [332, 80] on div "Search:" at bounding box center [468, 87] width 295 height 20
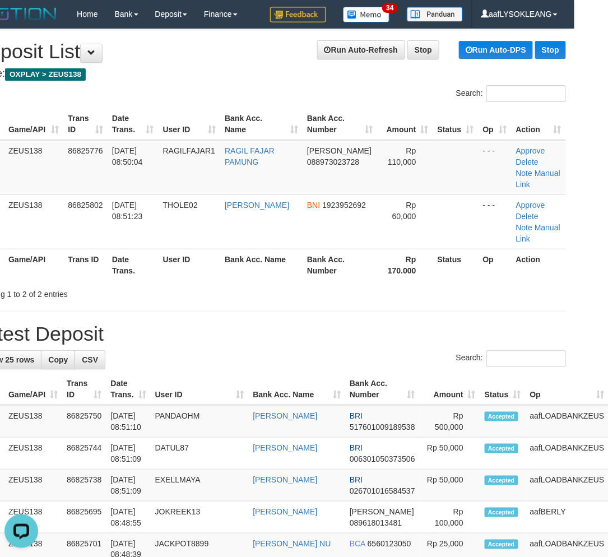
drag, startPoint x: 535, startPoint y: 300, endPoint x: 622, endPoint y: 287, distance: 88.3
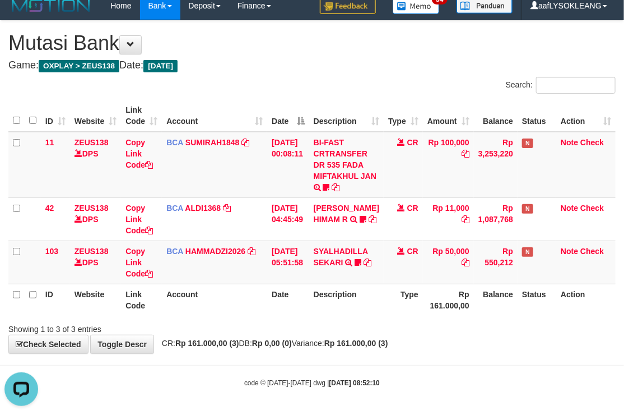
drag, startPoint x: 305, startPoint y: 102, endPoint x: 272, endPoint y: 101, distance: 33.6
click at [293, 100] on th "Date" at bounding box center [288, 116] width 42 height 32
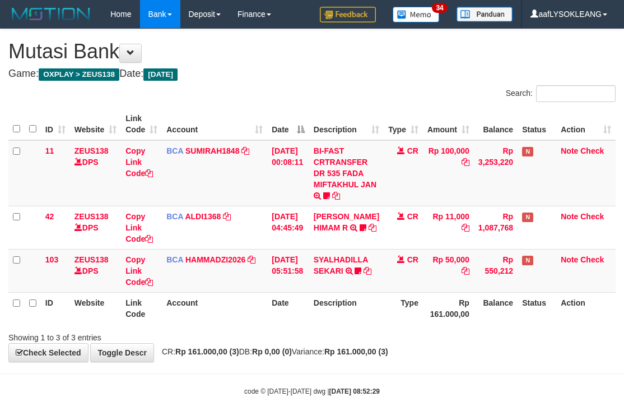
scroll to position [8, 0]
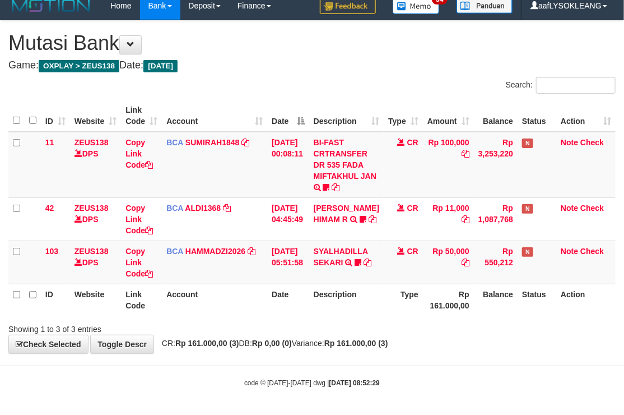
drag, startPoint x: 0, startPoint y: 0, endPoint x: 349, endPoint y: 89, distance: 359.6
click at [349, 89] on div "Search:" at bounding box center [468, 87] width 295 height 20
drag, startPoint x: 312, startPoint y: 81, endPoint x: 262, endPoint y: 88, distance: 50.3
click at [303, 80] on div "Search:" at bounding box center [312, 87] width 624 height 20
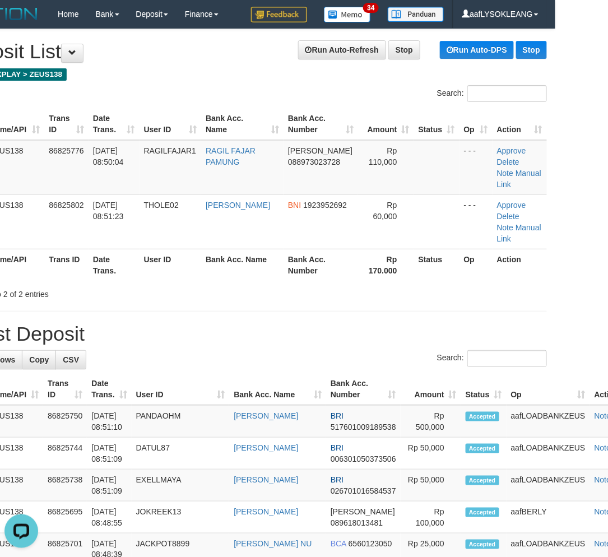
drag, startPoint x: 523, startPoint y: 253, endPoint x: 617, endPoint y: 236, distance: 95.5
click at [525, 253] on th "Action" at bounding box center [520, 265] width 54 height 32
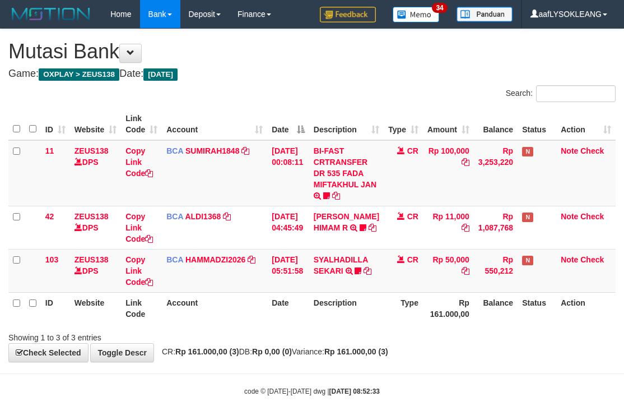
scroll to position [8, 0]
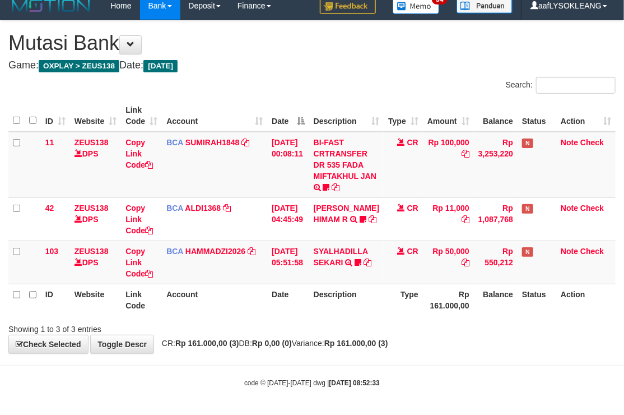
click at [234, 49] on h1 "Mutasi Bank" at bounding box center [311, 43] width 607 height 22
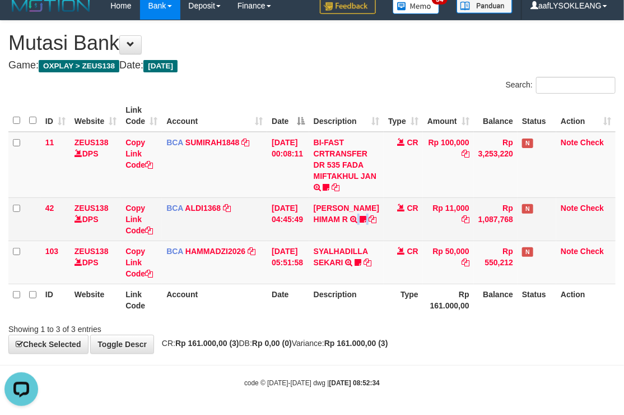
drag, startPoint x: 346, startPoint y: 236, endPoint x: 335, endPoint y: 229, distance: 13.7
click at [335, 229] on td "ALVA HIMAM R TRSF E-BANKING CR 3108/FTSCY/WS95051 11000.002025083151411092 TRFD…" at bounding box center [346, 218] width 75 height 43
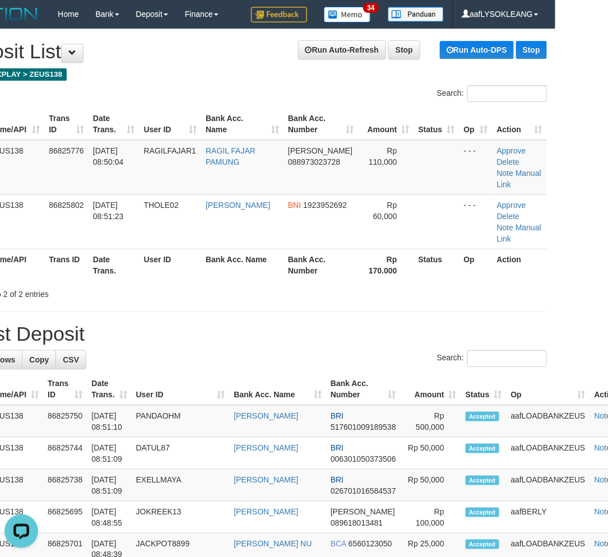
drag, startPoint x: 372, startPoint y: 327, endPoint x: 498, endPoint y: 341, distance: 126.3
click at [379, 350] on div "Search:" at bounding box center [251, 360] width 591 height 20
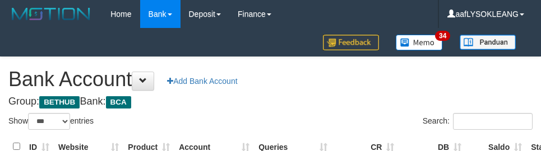
select select "***"
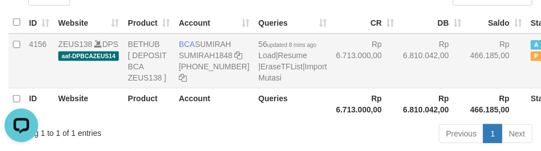
click at [350, 77] on td "Rp 6.713.000,00" at bounding box center [365, 61] width 67 height 55
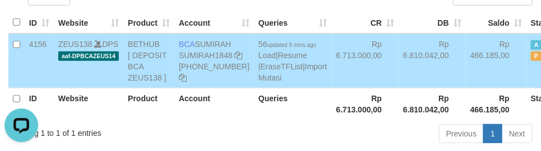
click at [258, 82] on span "56 updated 8 mins ago Load | Resume | EraseTFList | Import Mutasi" at bounding box center [292, 61] width 68 height 43
click at [258, 82] on link "Import Mutasi" at bounding box center [292, 72] width 68 height 20
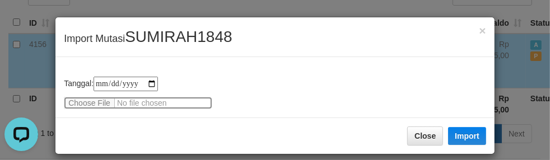
click at [96, 98] on input "file" at bounding box center [138, 103] width 149 height 12
type input "**********"
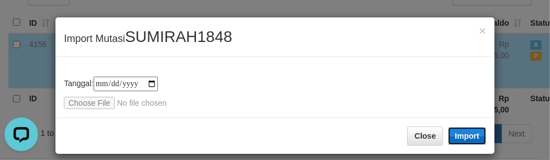
click at [466, 132] on button "Import" at bounding box center [467, 136] width 38 height 18
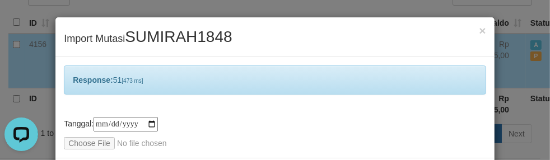
drag, startPoint x: 349, startPoint y: 93, endPoint x: 370, endPoint y: 87, distance: 22.2
click at [349, 93] on div "Response: 51 [473 ms]" at bounding box center [275, 80] width 423 height 29
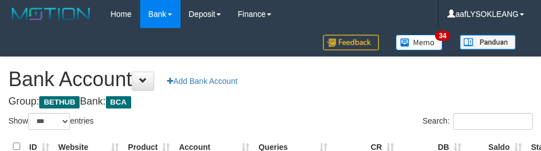
select select "***"
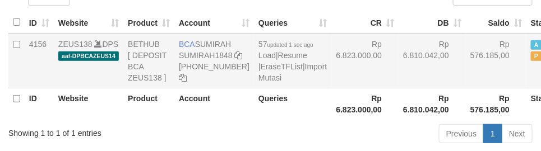
click at [466, 89] on td "Rp 576.185,00" at bounding box center [496, 61] width 61 height 55
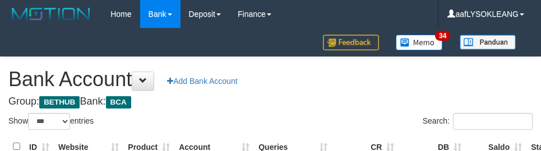
select select "***"
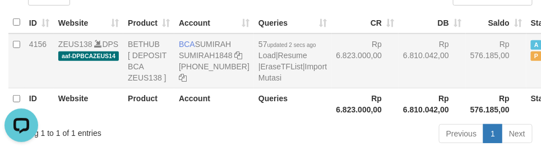
click at [398, 89] on td "Rp 6.810.042,00" at bounding box center [431, 61] width 67 height 55
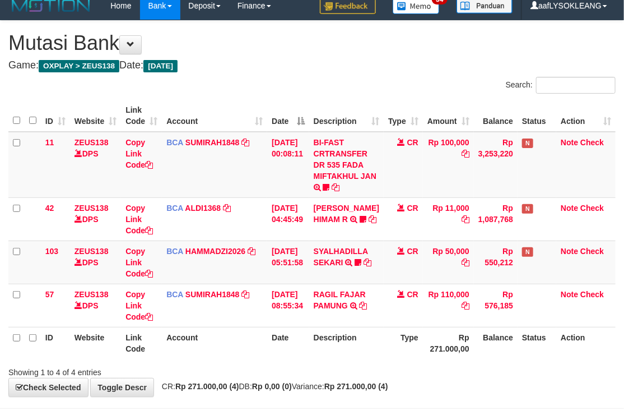
scroll to position [52, 0]
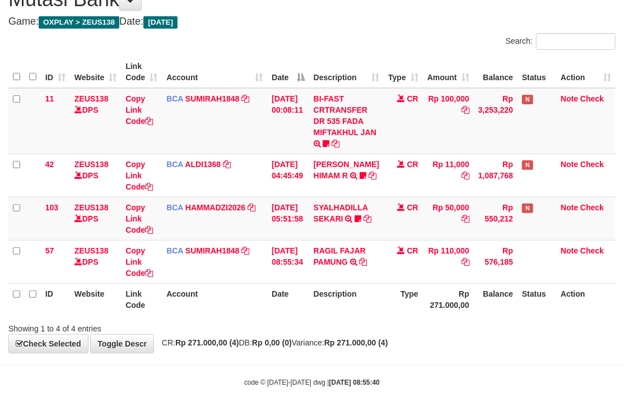
drag, startPoint x: 373, startPoint y: 298, endPoint x: 2, endPoint y: 211, distance: 381.2
click at [368, 296] on th "Description" at bounding box center [346, 299] width 75 height 32
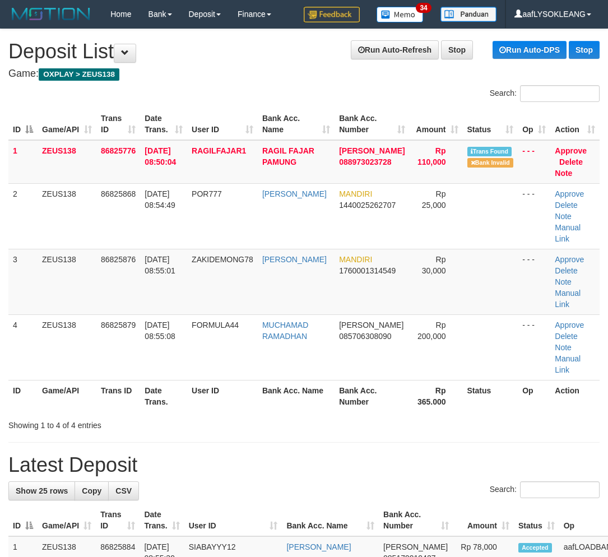
scroll to position [0, 53]
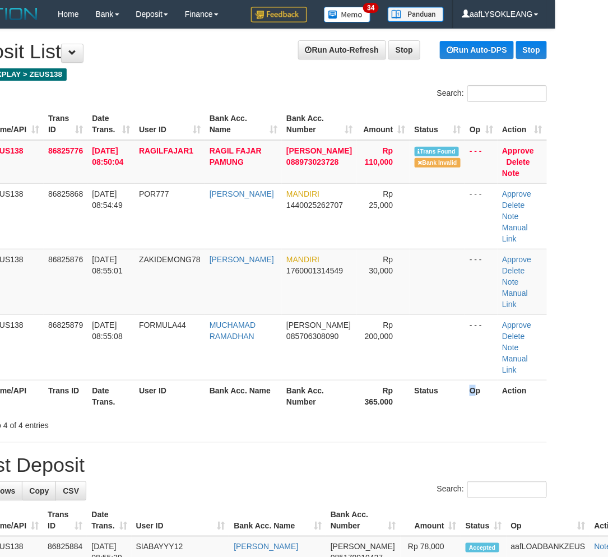
drag, startPoint x: 460, startPoint y: 356, endPoint x: 467, endPoint y: 355, distance: 7.4
click at [465, 380] on th "Op" at bounding box center [481, 396] width 33 height 32
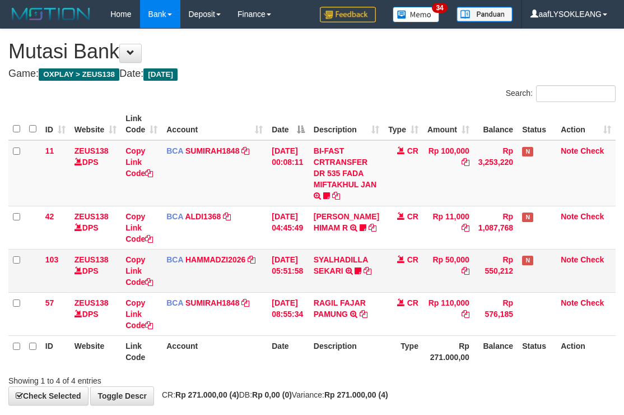
scroll to position [52, 0]
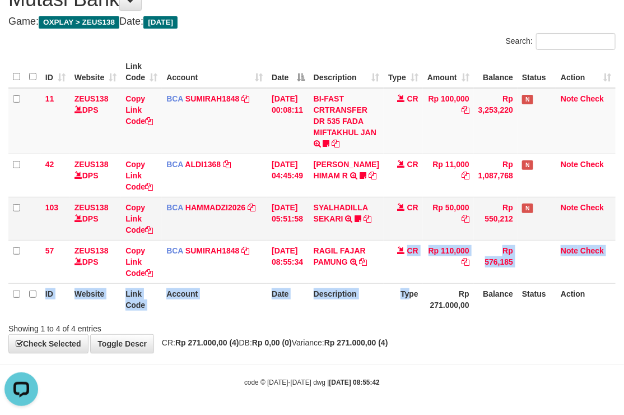
drag, startPoint x: 405, startPoint y: 281, endPoint x: 176, endPoint y: 237, distance: 233.4
click at [398, 286] on table "ID Website Link Code Account Date Description Type Amount Balance Status Action…" at bounding box center [311, 185] width 607 height 259
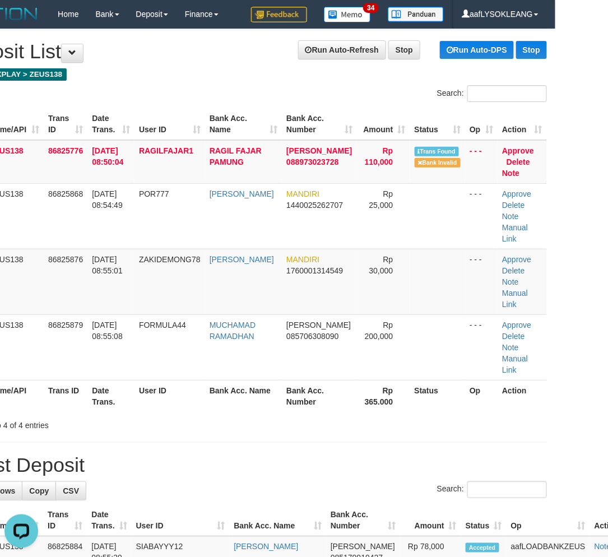
drag, startPoint x: 395, startPoint y: 314, endPoint x: 616, endPoint y: 341, distance: 223.5
click at [399, 315] on td "Rp 200,000" at bounding box center [383, 347] width 53 height 66
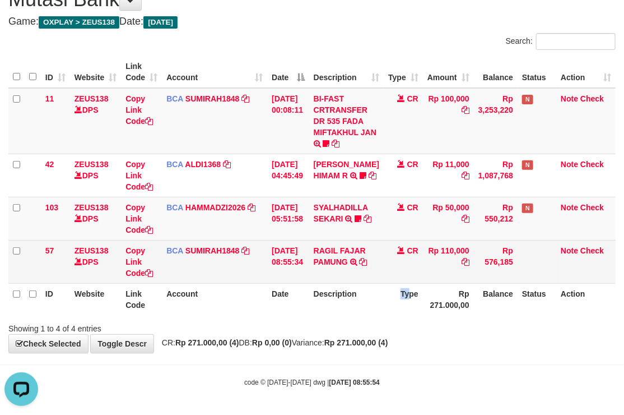
drag, startPoint x: 406, startPoint y: 299, endPoint x: 268, endPoint y: 250, distance: 146.4
click at [328, 270] on table "ID Website Link Code Account Date Description Type Amount Balance Status Action…" at bounding box center [311, 185] width 607 height 259
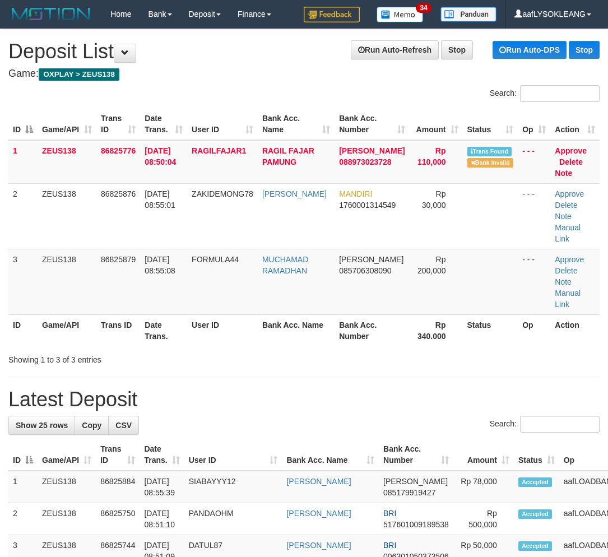
scroll to position [0, 53]
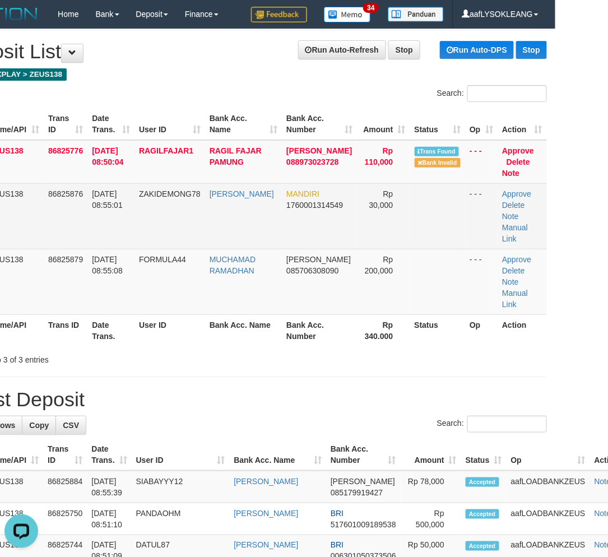
scroll to position [0, 0]
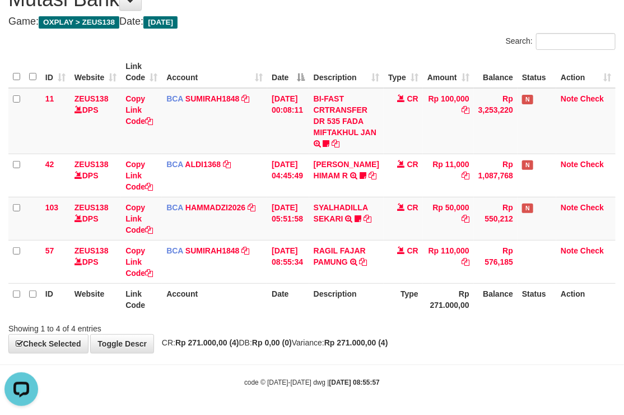
drag, startPoint x: 309, startPoint y: 33, endPoint x: 286, endPoint y: 41, distance: 24.5
click at [304, 36] on div "Search:" at bounding box center [312, 43] width 624 height 20
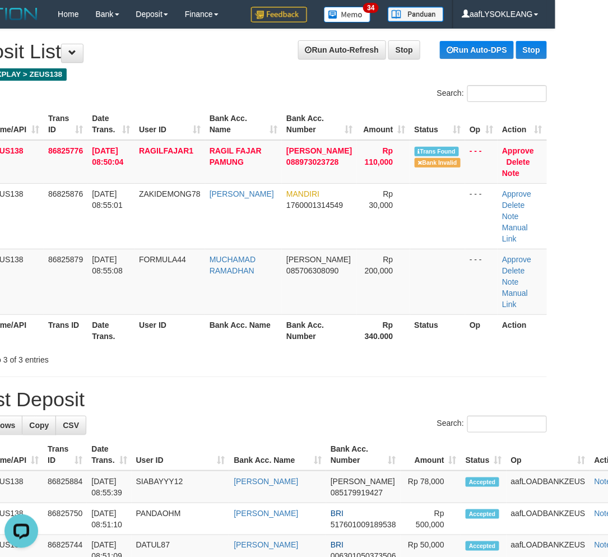
drag, startPoint x: 475, startPoint y: 340, endPoint x: 548, endPoint y: 344, distance: 73.0
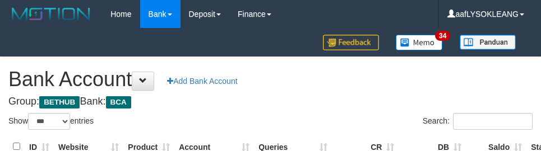
select select "***"
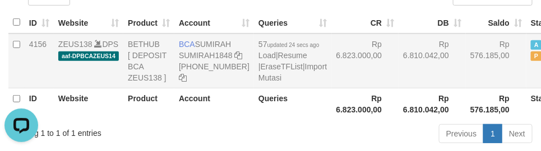
drag, startPoint x: 387, startPoint y: 98, endPoint x: 369, endPoint y: 98, distance: 18.5
click at [398, 89] on td "Rp 6.810.042,00" at bounding box center [431, 61] width 67 height 55
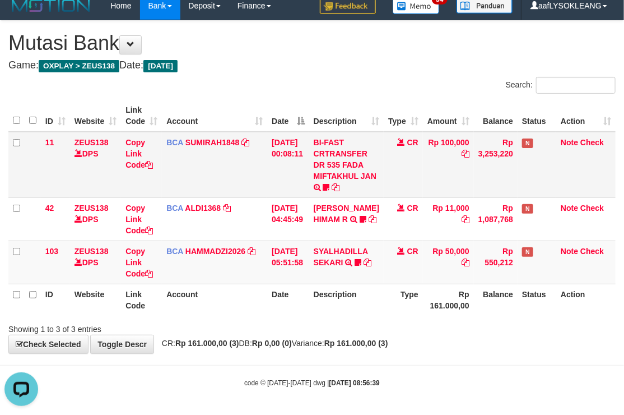
drag, startPoint x: 266, startPoint y: 177, endPoint x: 255, endPoint y: 174, distance: 11.0
click at [256, 174] on td "BCA SUMIRAH1848 DPS SUMIRAH mutasi_20250831_4156 | 11 mutasi_20250831_4156 | 11" at bounding box center [214, 165] width 105 height 66
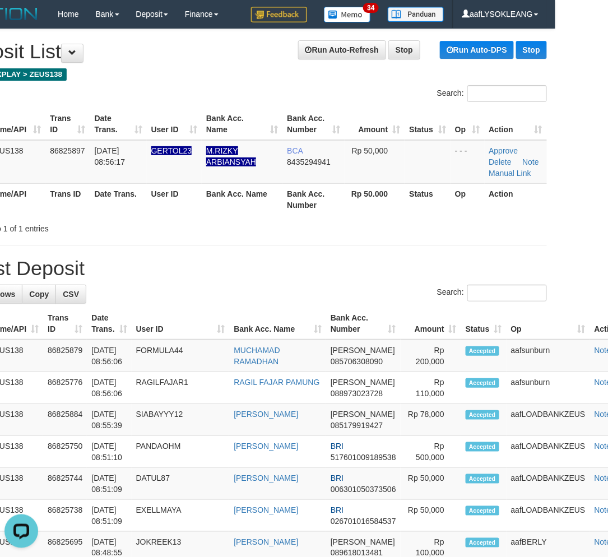
drag, startPoint x: 395, startPoint y: 314, endPoint x: 401, endPoint y: 312, distance: 7.1
click at [401, 313] on th "Amount" at bounding box center [431, 324] width 61 height 32
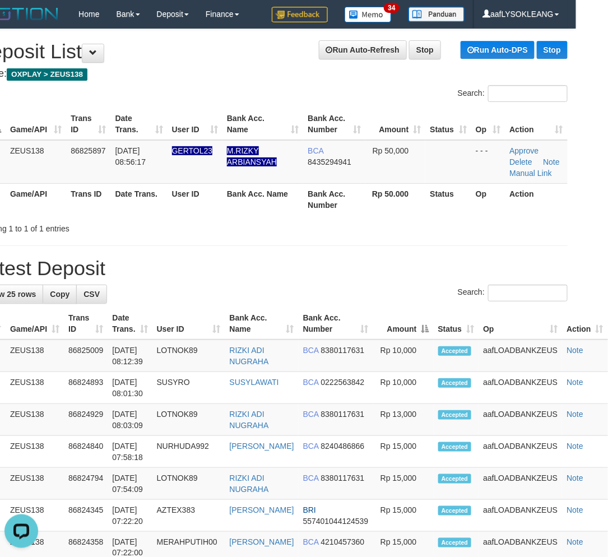
scroll to position [0, 24]
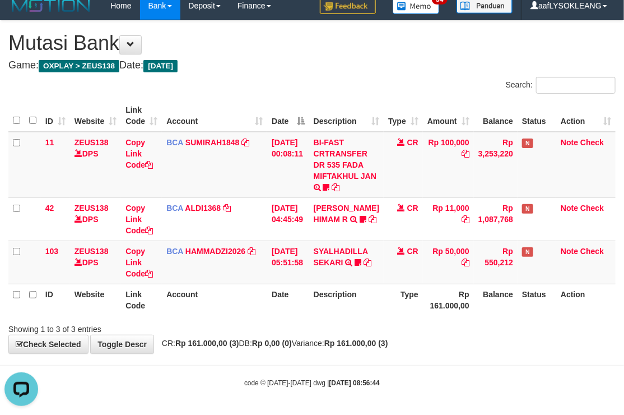
click at [354, 96] on div "ID Website Link Code Account Date Description Type Amount Balance Status Action…" at bounding box center [312, 207] width 624 height 222
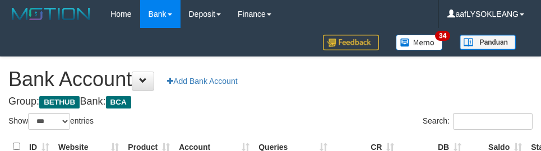
select select "***"
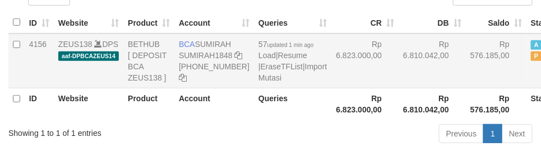
click at [398, 89] on td "Rp 6.810.042,00" at bounding box center [431, 61] width 67 height 55
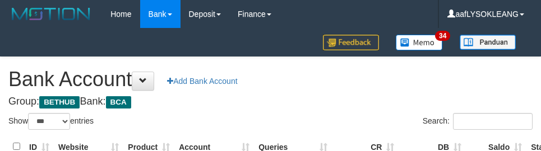
select select "***"
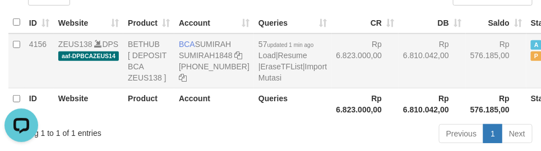
click at [332, 89] on td "Rp 6.823.000,00" at bounding box center [365, 61] width 67 height 55
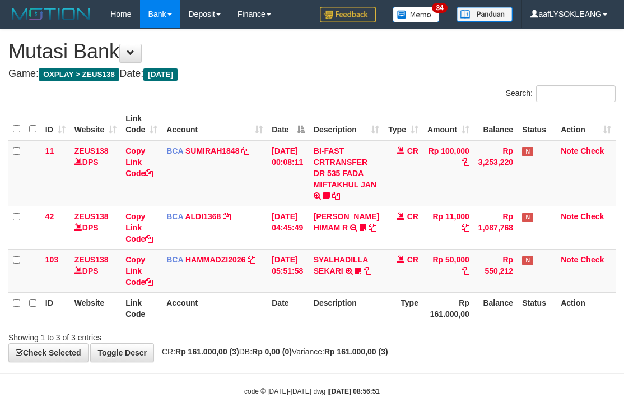
scroll to position [8, 0]
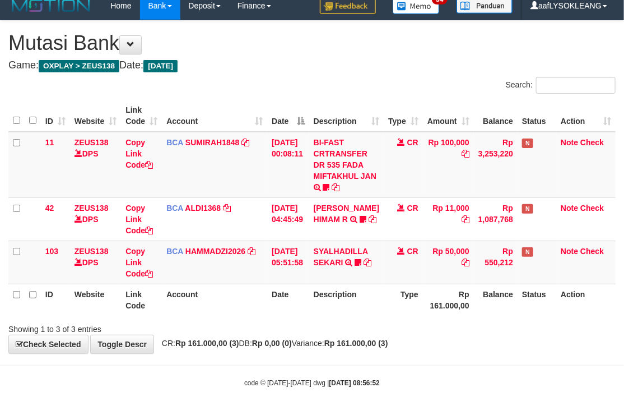
drag, startPoint x: 338, startPoint y: 64, endPoint x: 346, endPoint y: 65, distance: 7.3
click at [346, 65] on h4 "Game: OXPLAY > ZEUS138 Date: Today" at bounding box center [311, 65] width 607 height 11
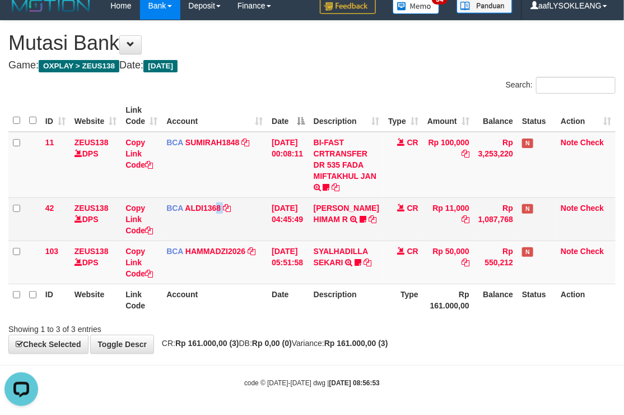
click at [226, 212] on td "BCA ALDI1368 DPS ALDI mutasi_20250831_3354 | 42 mutasi_20250831_3354 | 42" at bounding box center [214, 218] width 105 height 43
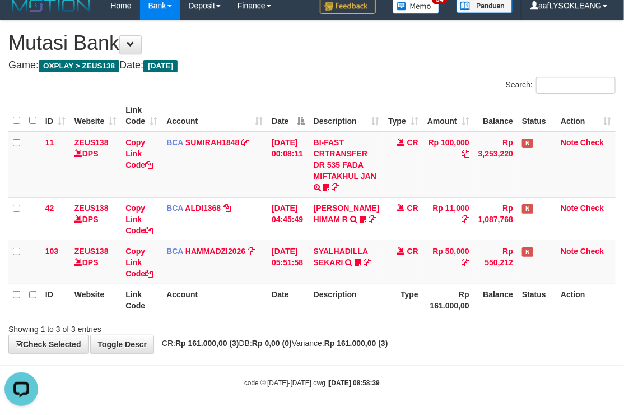
drag, startPoint x: 293, startPoint y: 73, endPoint x: 288, endPoint y: 81, distance: 9.0
click at [293, 80] on div "**********" at bounding box center [312, 187] width 624 height 332
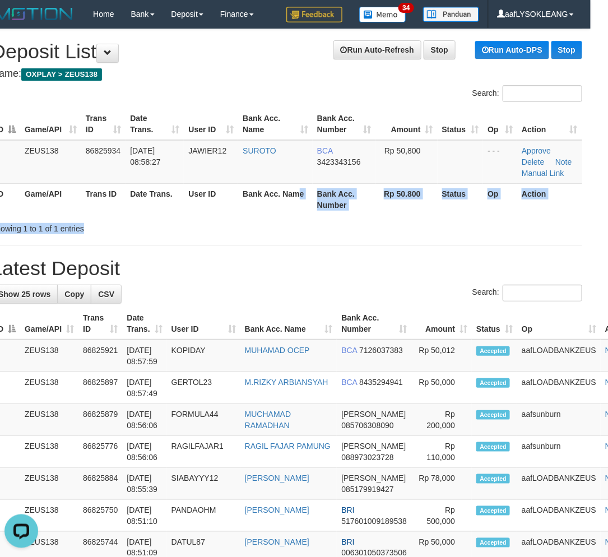
drag, startPoint x: 303, startPoint y: 220, endPoint x: 323, endPoint y: 215, distance: 20.9
click at [302, 214] on div "Search: ID Game/API Trans ID Date Trans. User ID Bank Acc. Name Bank Acc. Numbe…" at bounding box center [286, 159] width 591 height 149
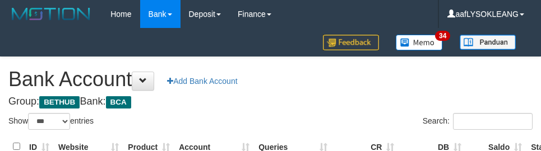
select select "***"
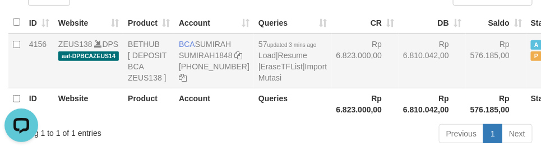
click at [340, 65] on td "Rp 6.823.000,00" at bounding box center [365, 61] width 67 height 55
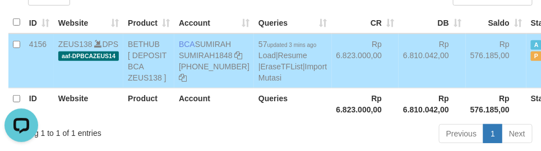
click at [254, 89] on td "57 updated 3 mins ago Load | Resume | EraseTFList | Import Mutasi" at bounding box center [292, 61] width 77 height 55
click at [258, 82] on link "Import Mutasi" at bounding box center [292, 72] width 68 height 20
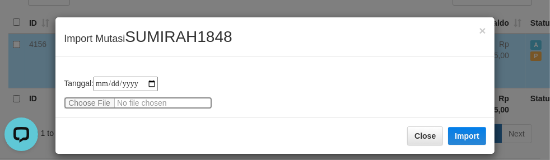
click at [80, 100] on input "file" at bounding box center [138, 103] width 149 height 12
type input "**********"
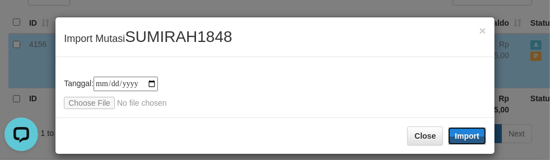
drag, startPoint x: 464, startPoint y: 130, endPoint x: 452, endPoint y: 139, distance: 15.2
click at [463, 130] on button "Import" at bounding box center [467, 136] width 38 height 18
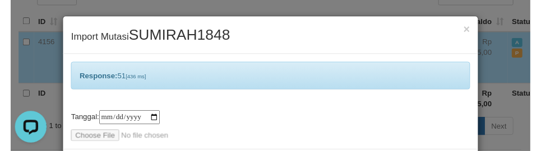
scroll to position [49, 0]
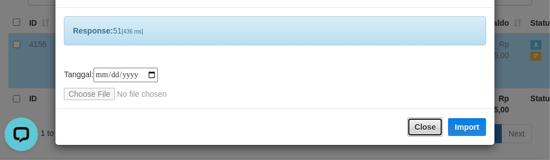
click at [409, 122] on button "Close" at bounding box center [425, 127] width 36 height 19
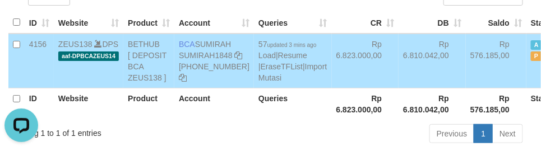
click at [466, 89] on td "Rp 576.185,00" at bounding box center [496, 61] width 61 height 55
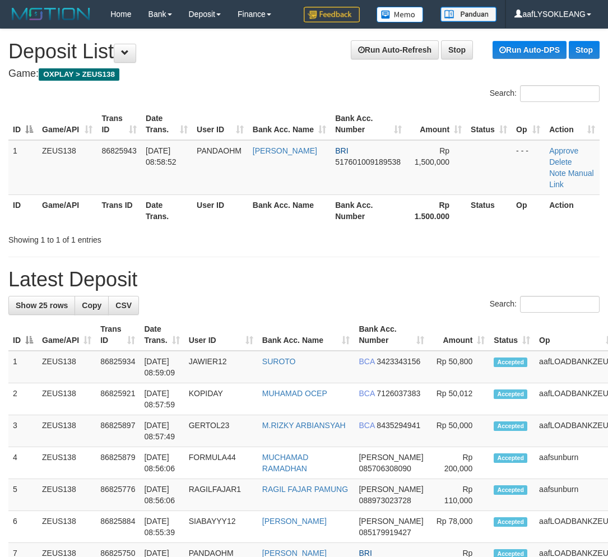
scroll to position [0, 17]
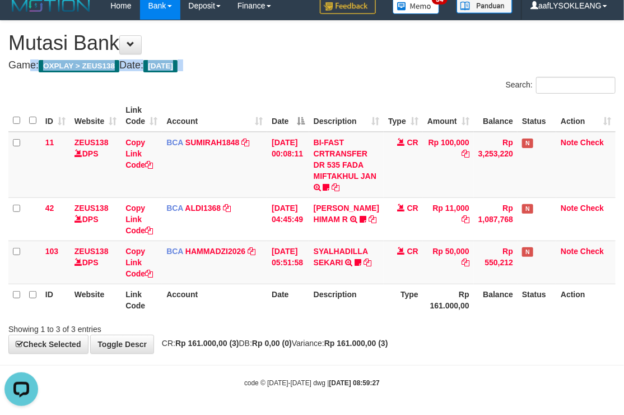
drag, startPoint x: 351, startPoint y: 51, endPoint x: 332, endPoint y: 60, distance: 21.1
click at [355, 59] on div "**********" at bounding box center [312, 187] width 624 height 332
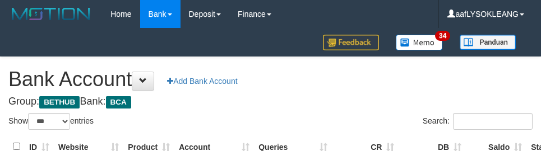
select select "***"
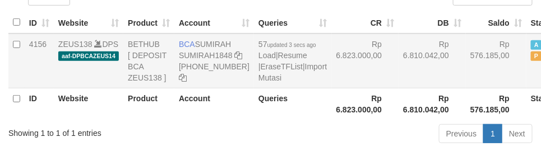
click at [398, 89] on td "Rp 6.810.042,00" at bounding box center [431, 61] width 67 height 55
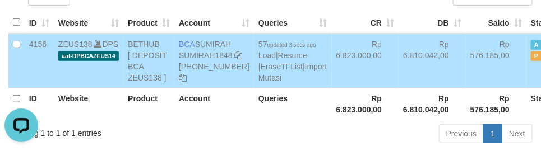
scroll to position [0, 0]
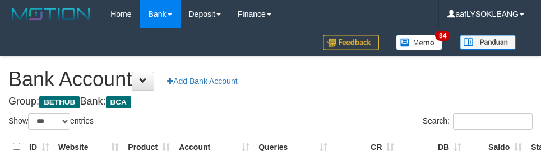
select select "***"
